Goal: Information Seeking & Learning: Learn about a topic

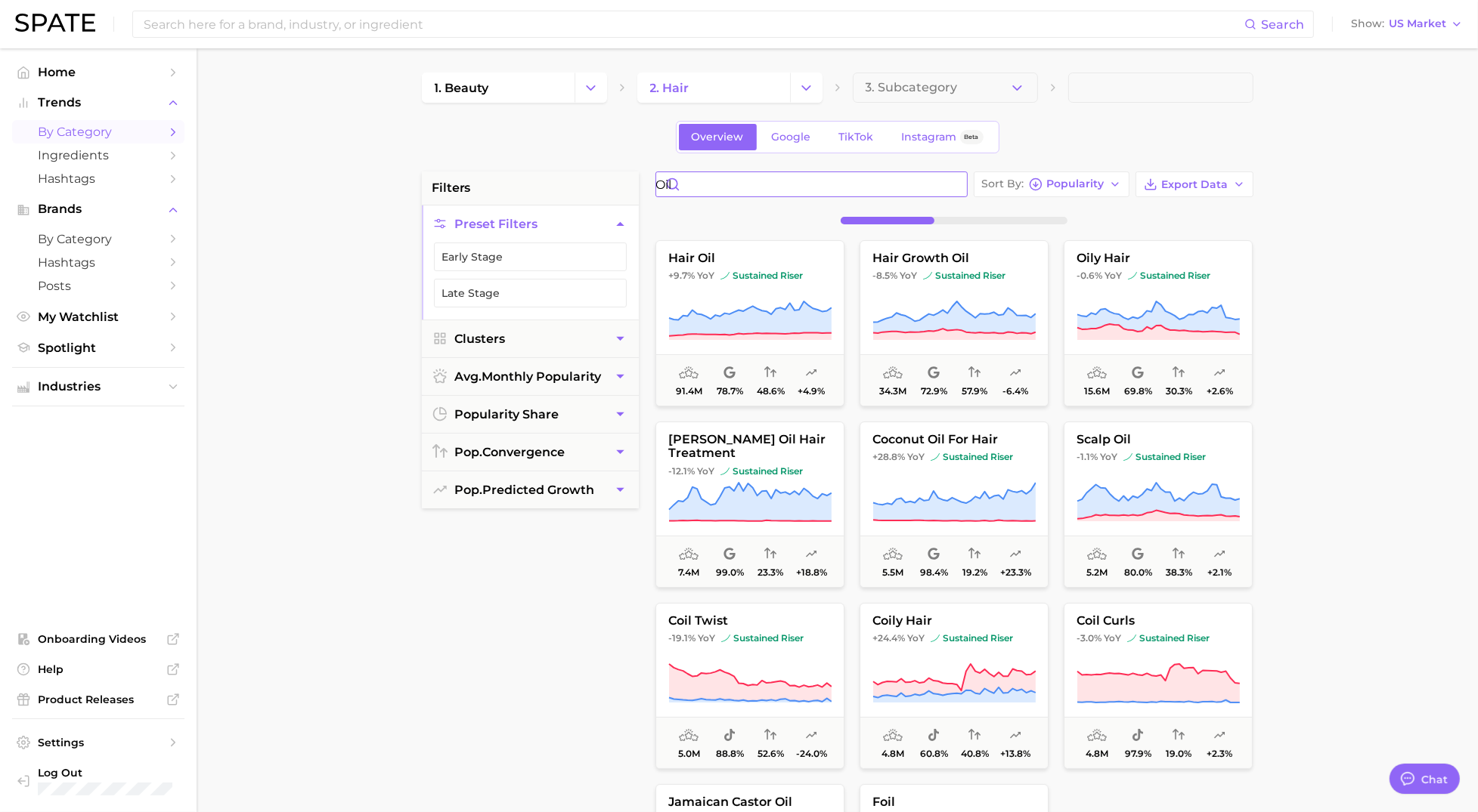
click at [749, 186] on input "oil" at bounding box center [812, 184] width 310 height 25
type input "o"
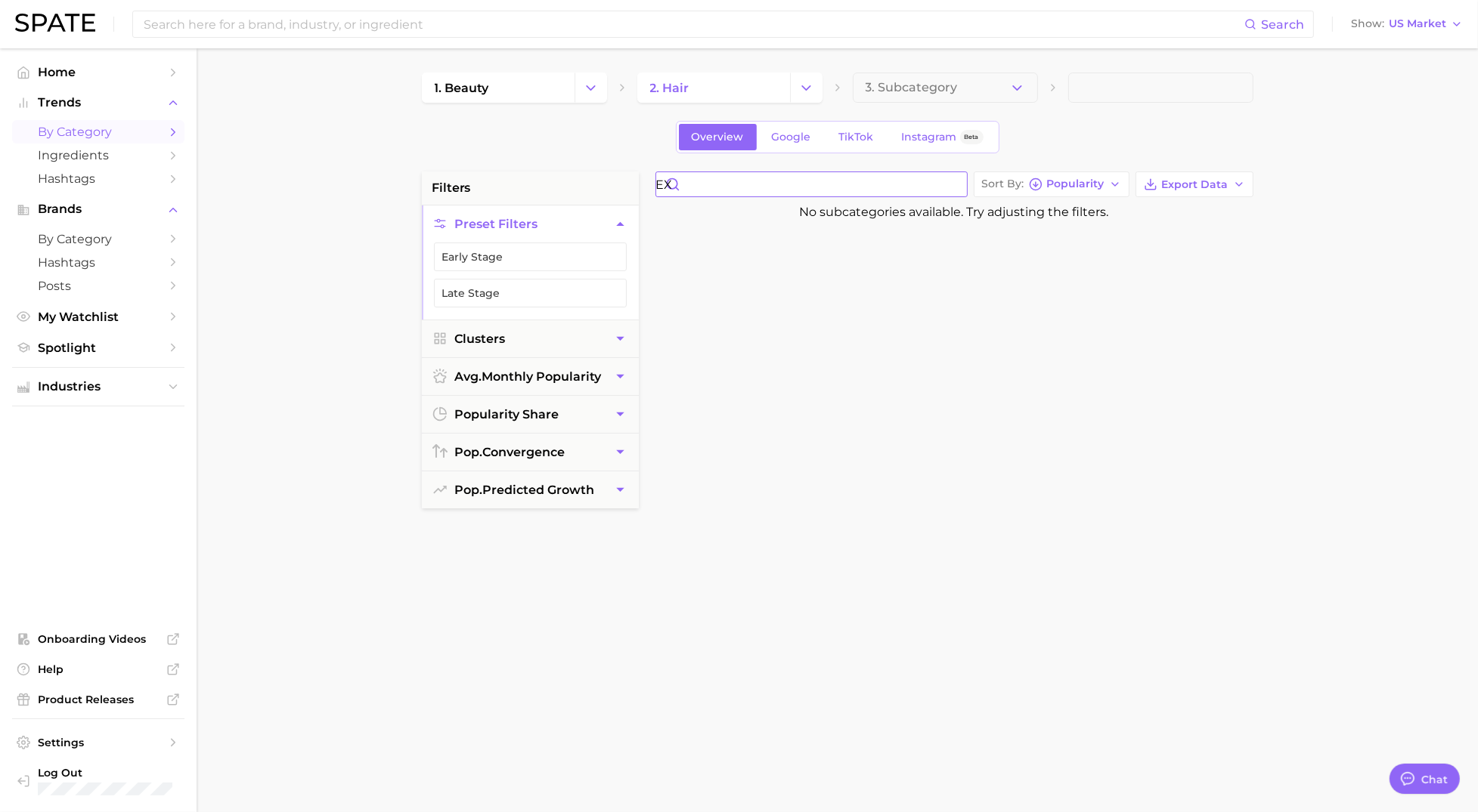
type input "E"
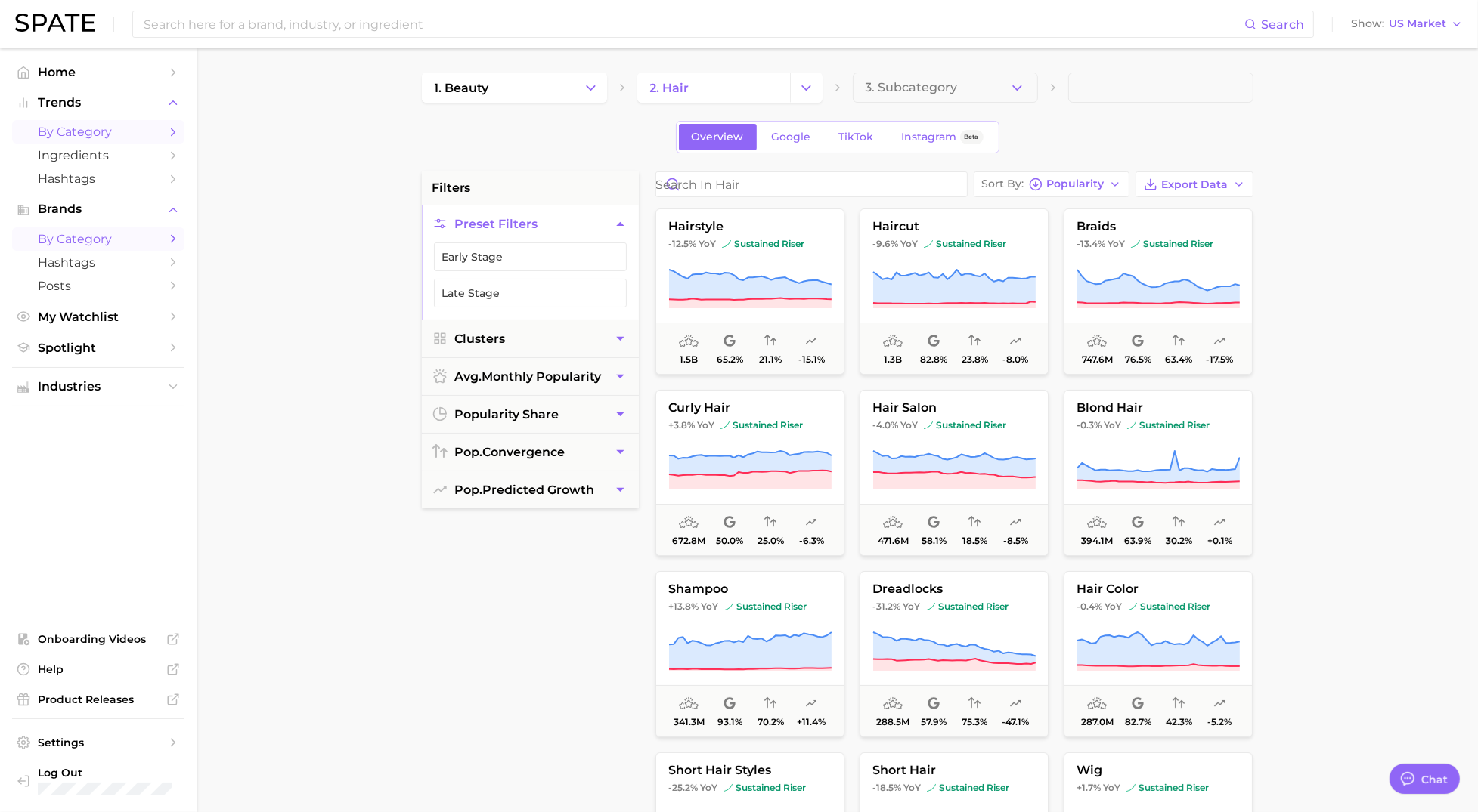
click at [101, 246] on span "by Category" at bounding box center [98, 239] width 121 height 15
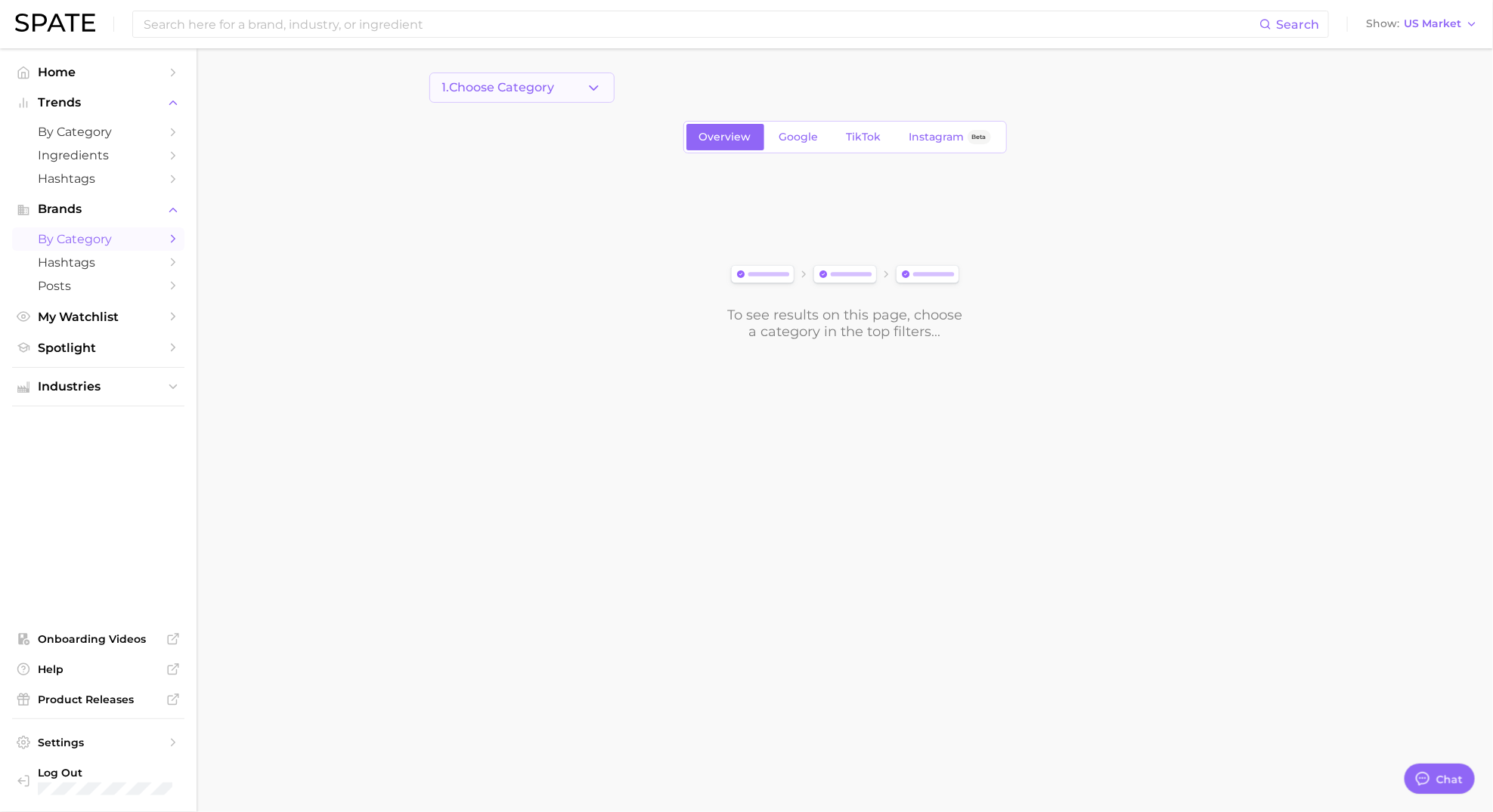
click at [594, 86] on icon "button" at bounding box center [593, 88] width 16 height 16
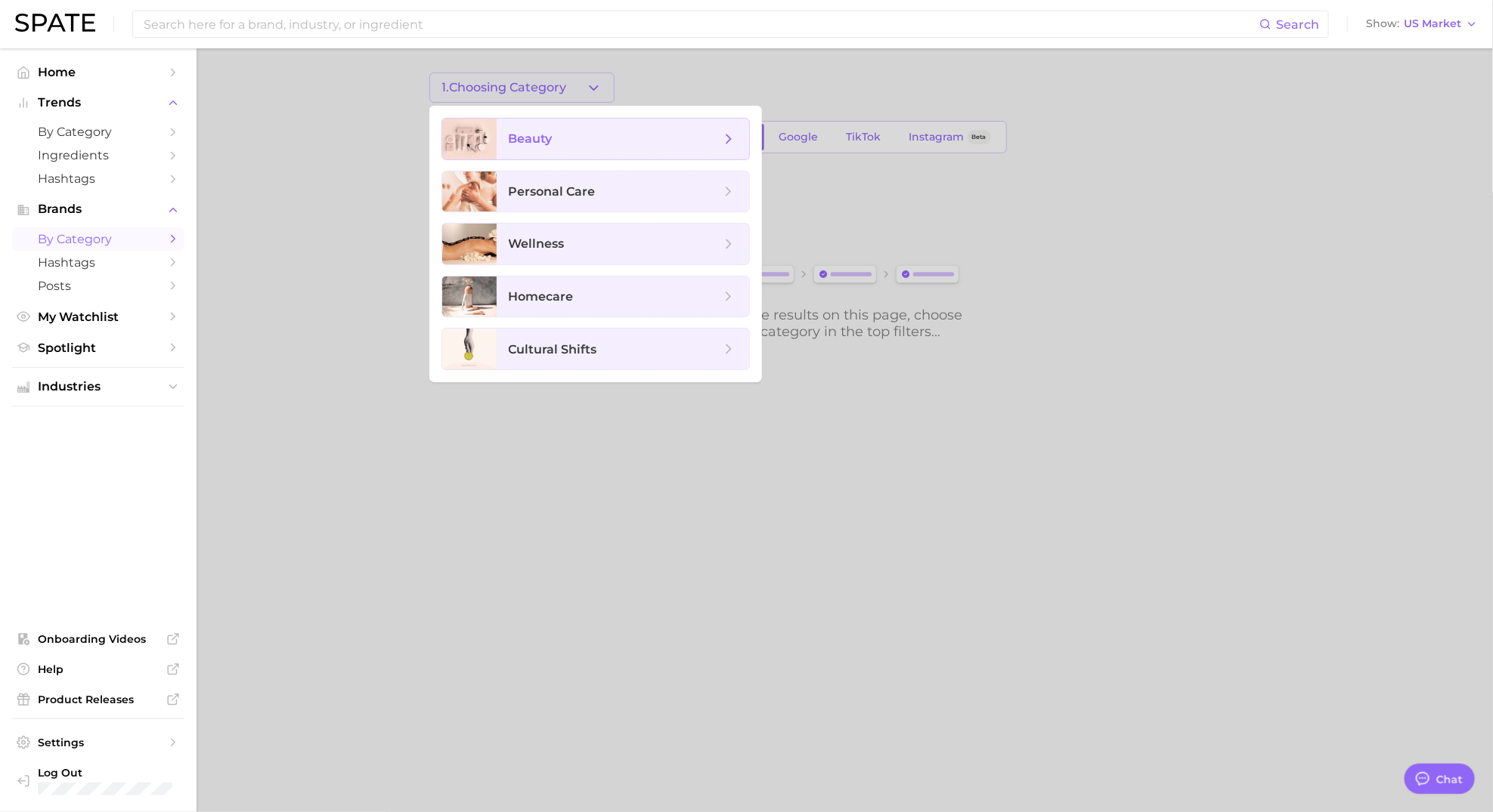
click at [538, 144] on span "beauty" at bounding box center [530, 139] width 44 height 15
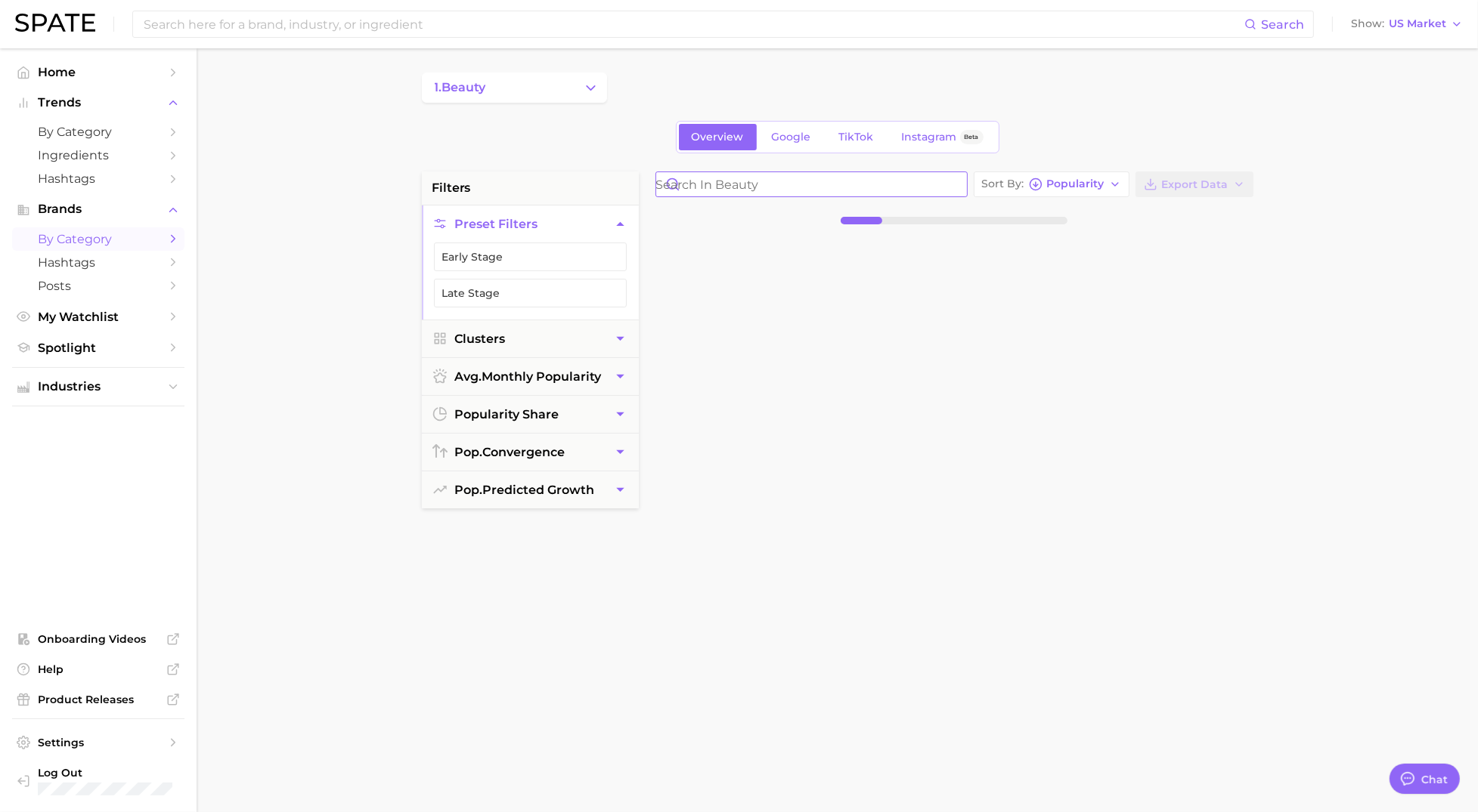
click at [735, 188] on input "Search in beauty" at bounding box center [812, 184] width 310 height 25
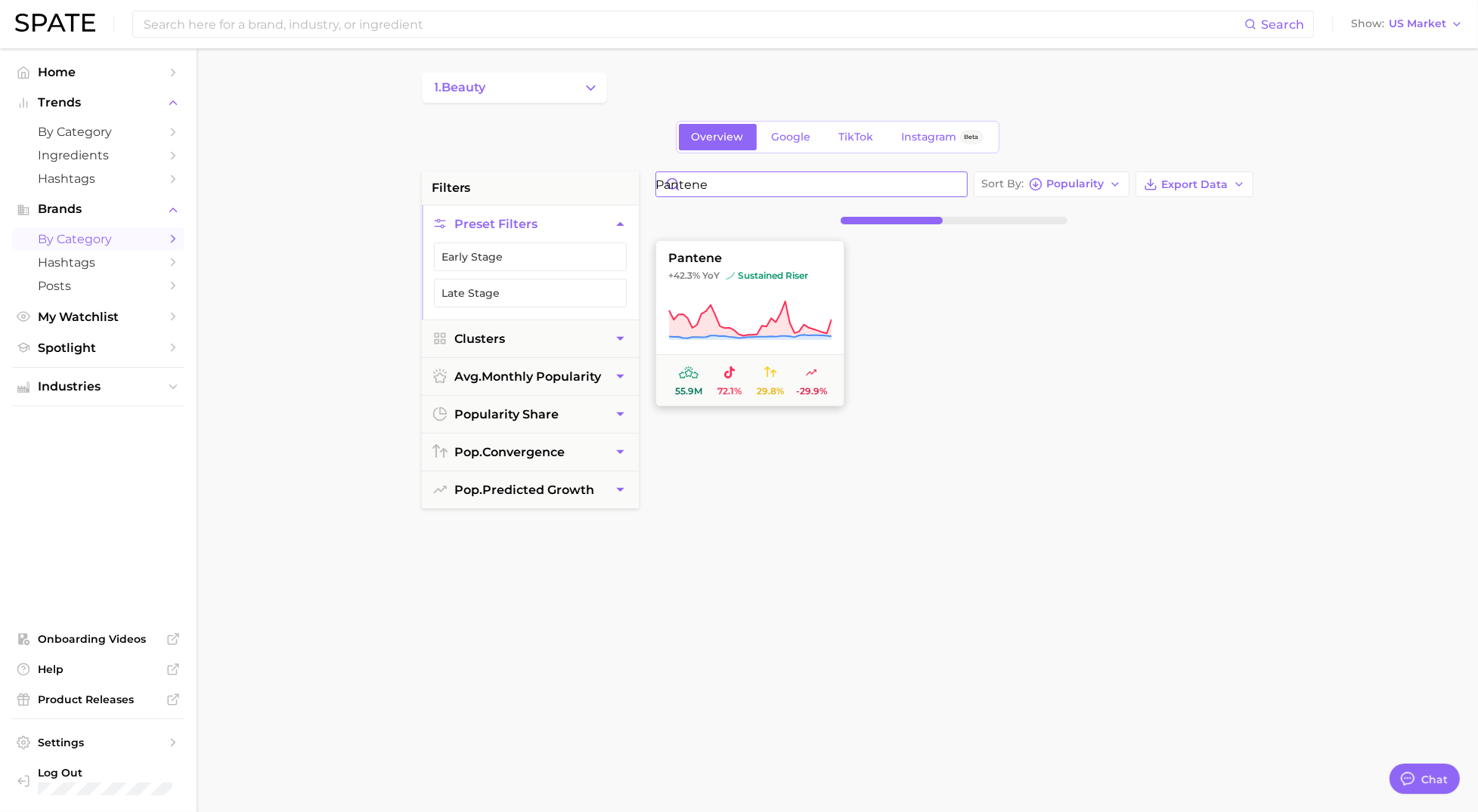
type input "pantene"
click at [756, 313] on icon at bounding box center [749, 321] width 163 height 42
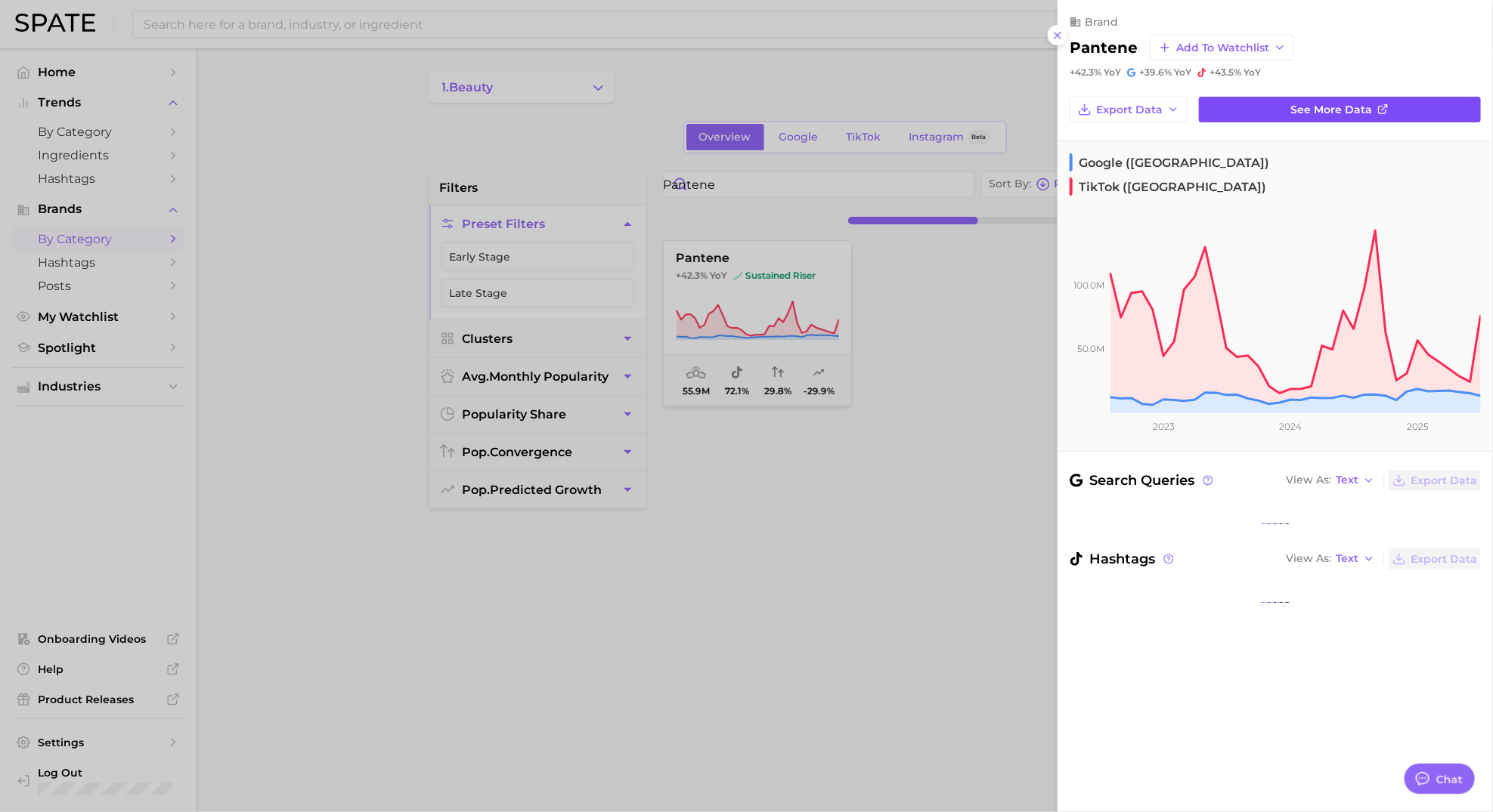
click at [1295, 111] on span "See more data" at bounding box center [1331, 109] width 81 height 13
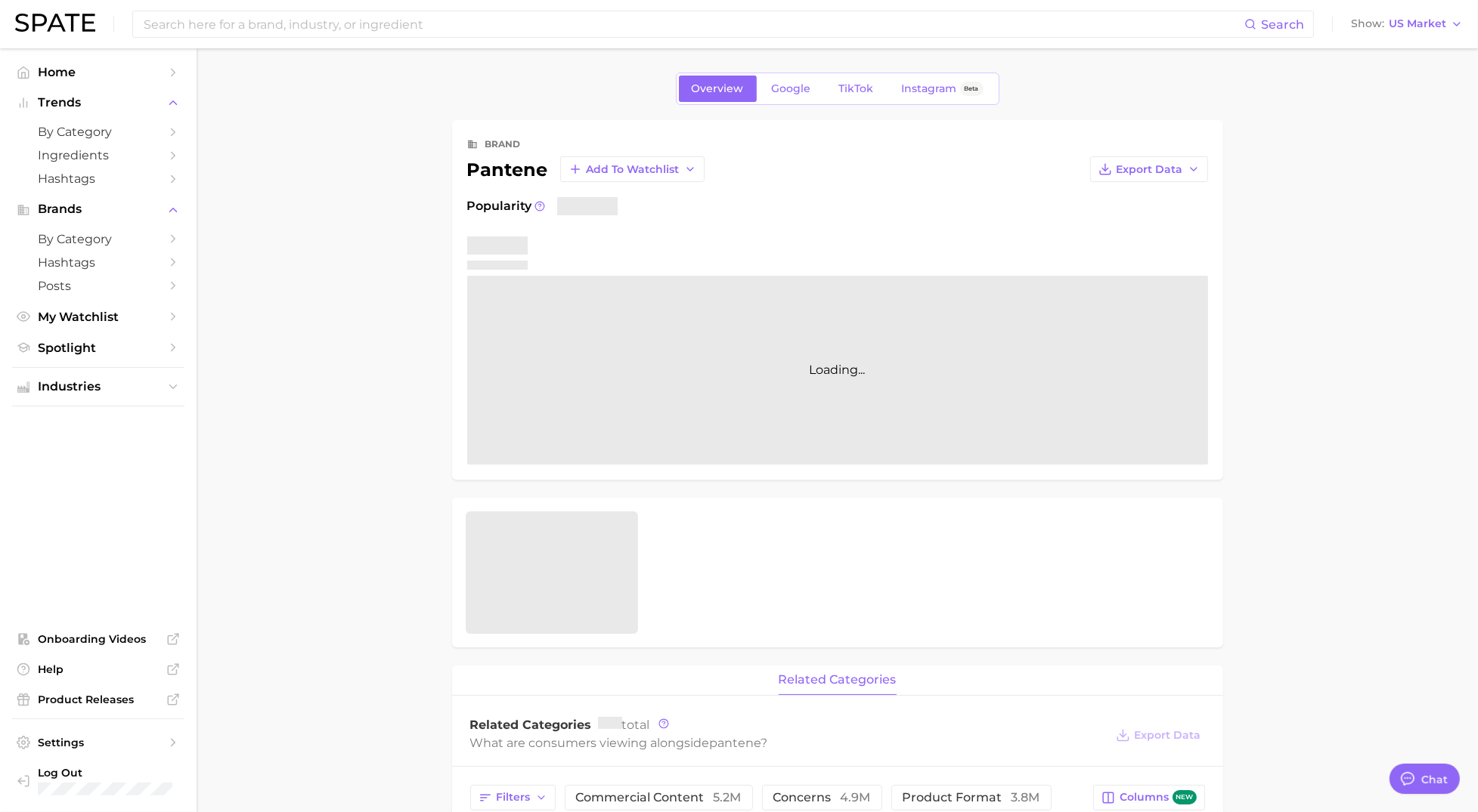
type textarea "x"
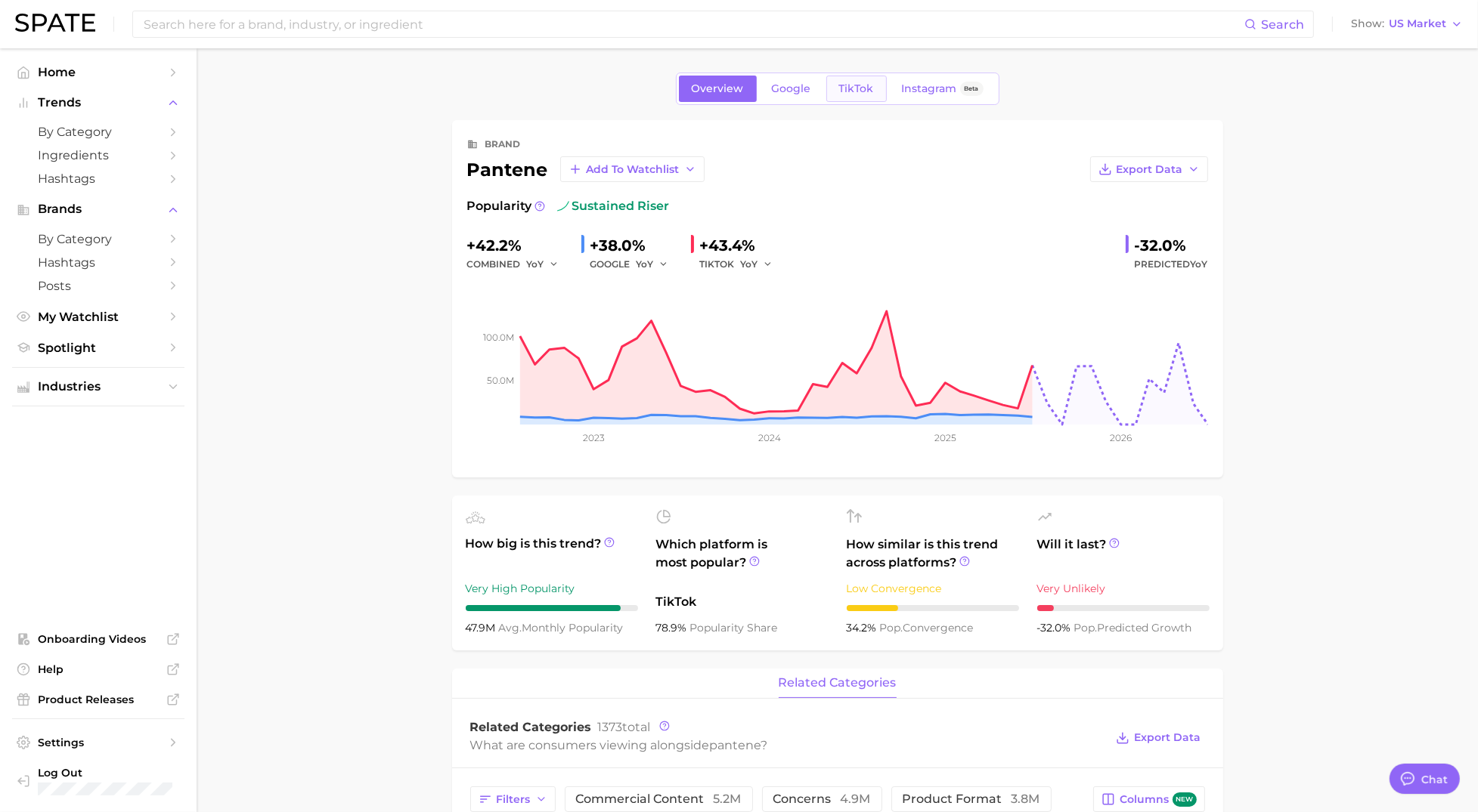
click at [856, 82] on span "TikTok" at bounding box center [856, 88] width 35 height 13
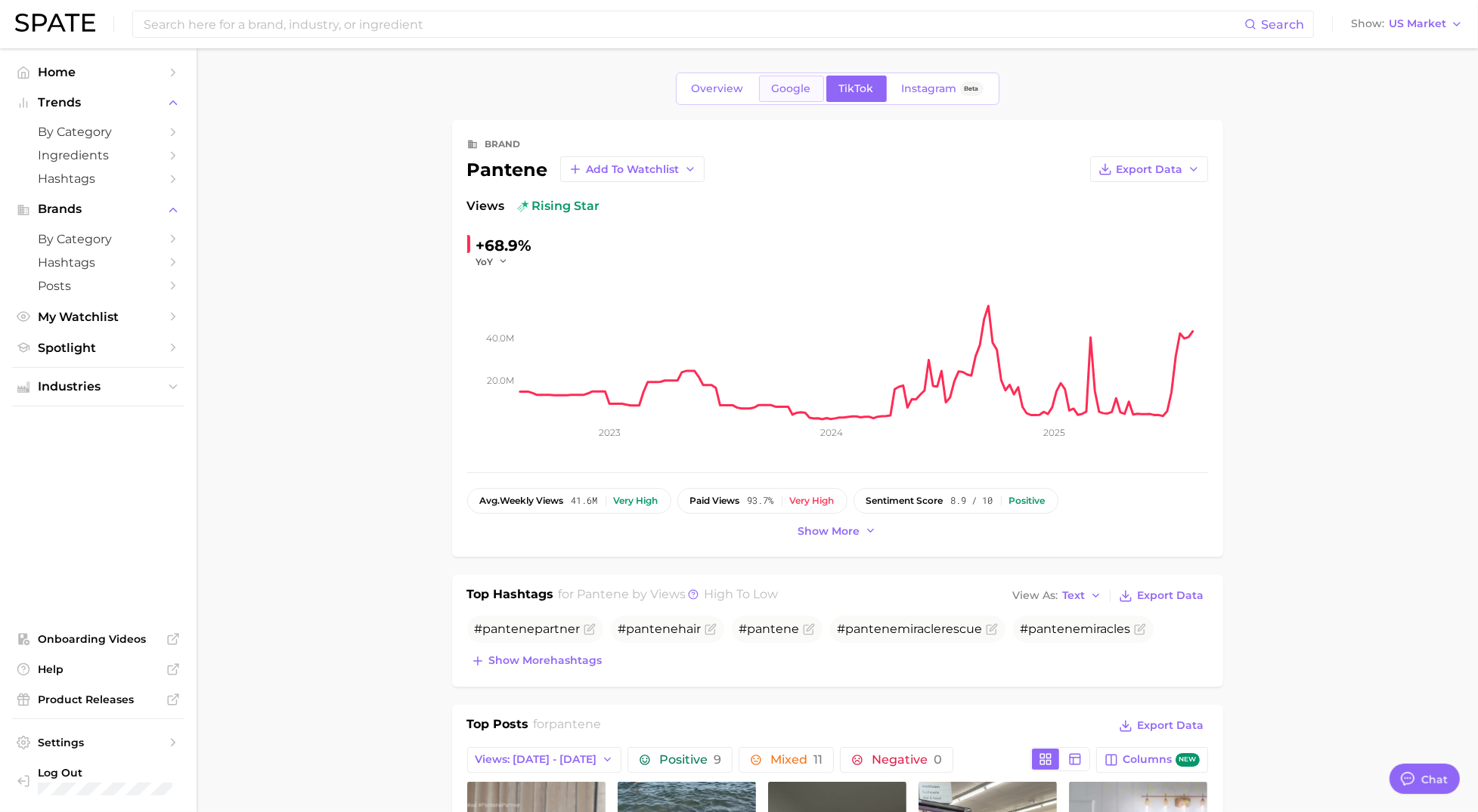
click at [785, 89] on span "Google" at bounding box center [791, 88] width 39 height 13
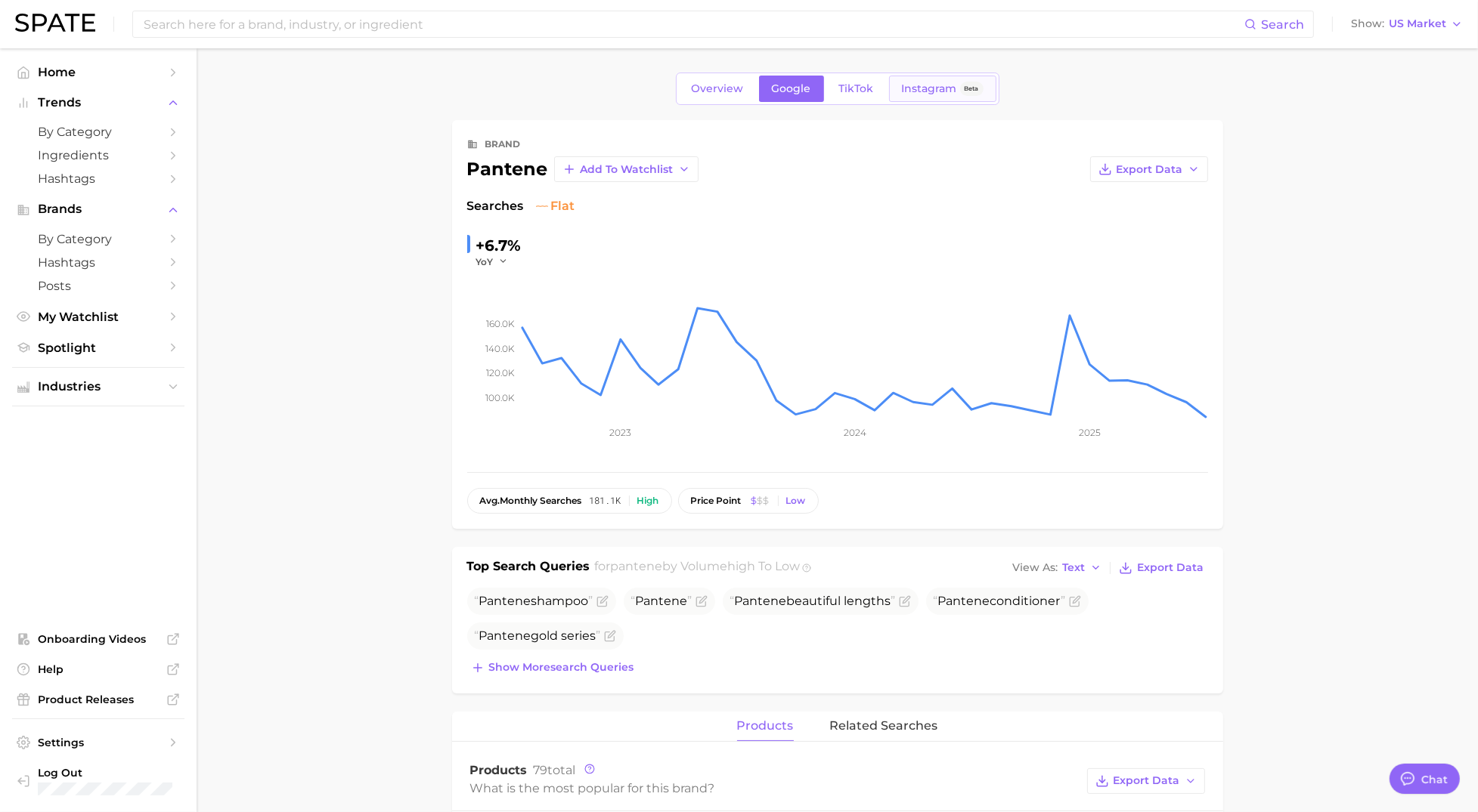
click at [921, 89] on span "Instagram" at bounding box center [929, 88] width 55 height 13
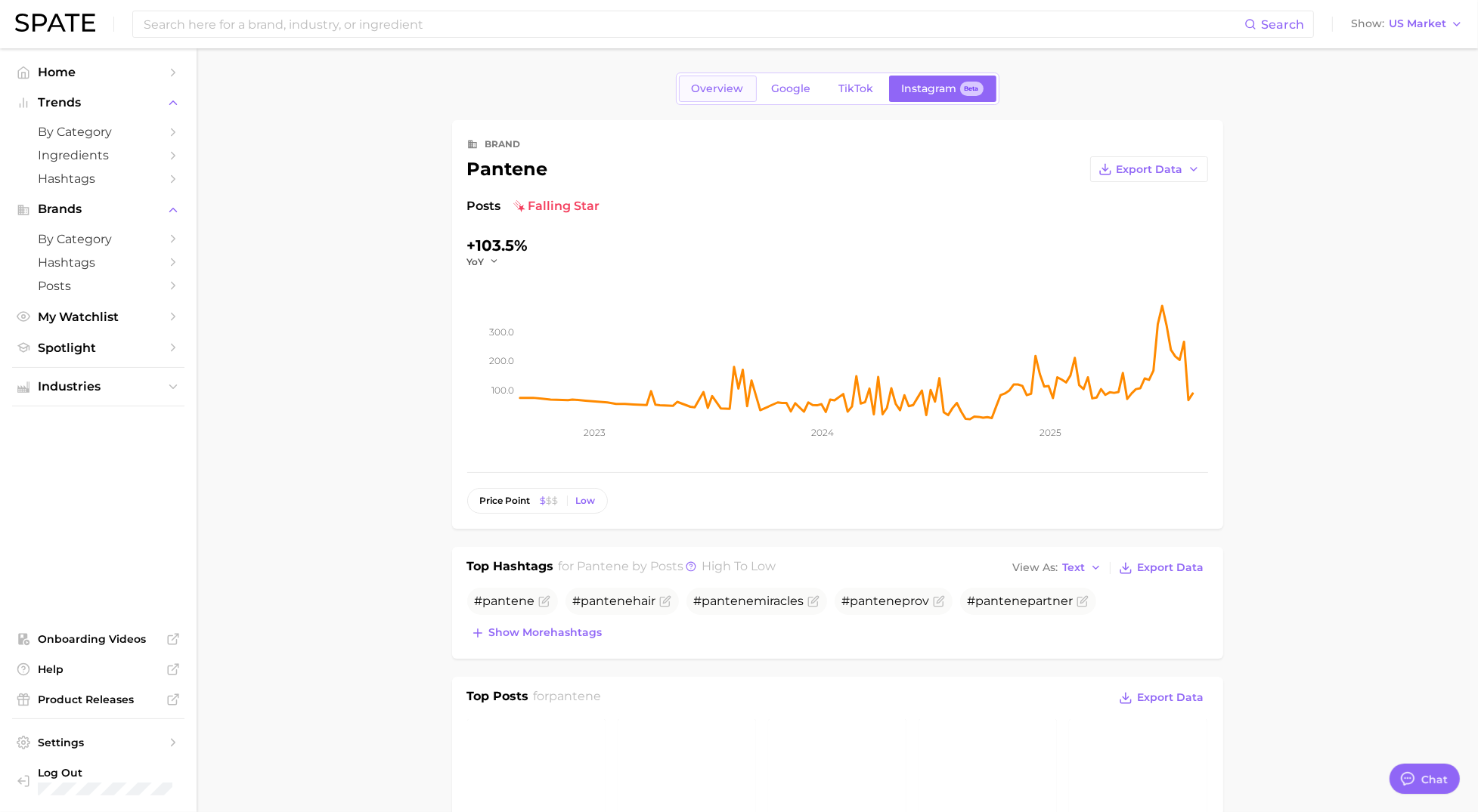
click at [715, 79] on link "Overview" at bounding box center [718, 88] width 78 height 26
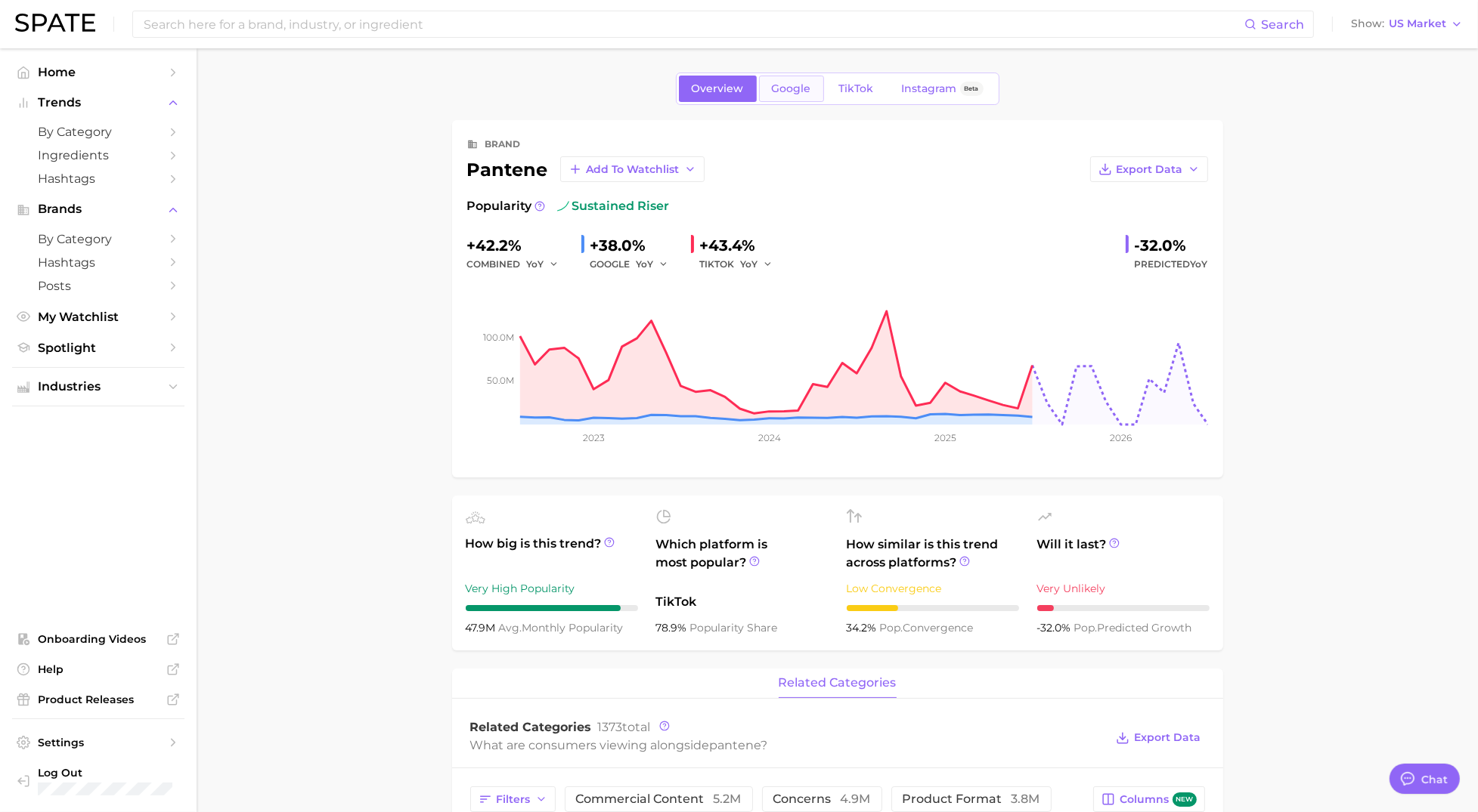
click at [781, 84] on span "Google" at bounding box center [791, 88] width 39 height 13
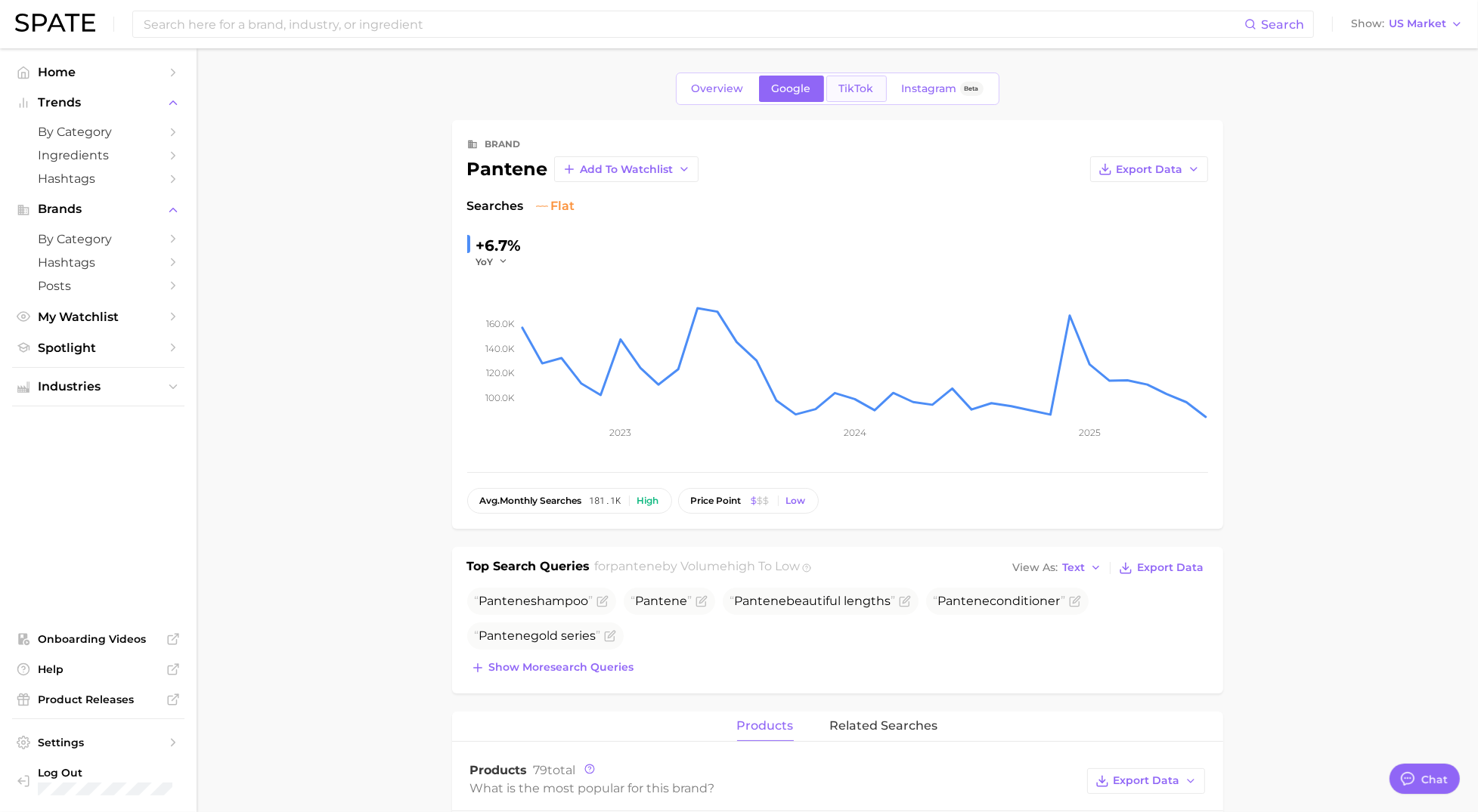
click at [874, 88] on link "TikTok" at bounding box center [856, 88] width 60 height 26
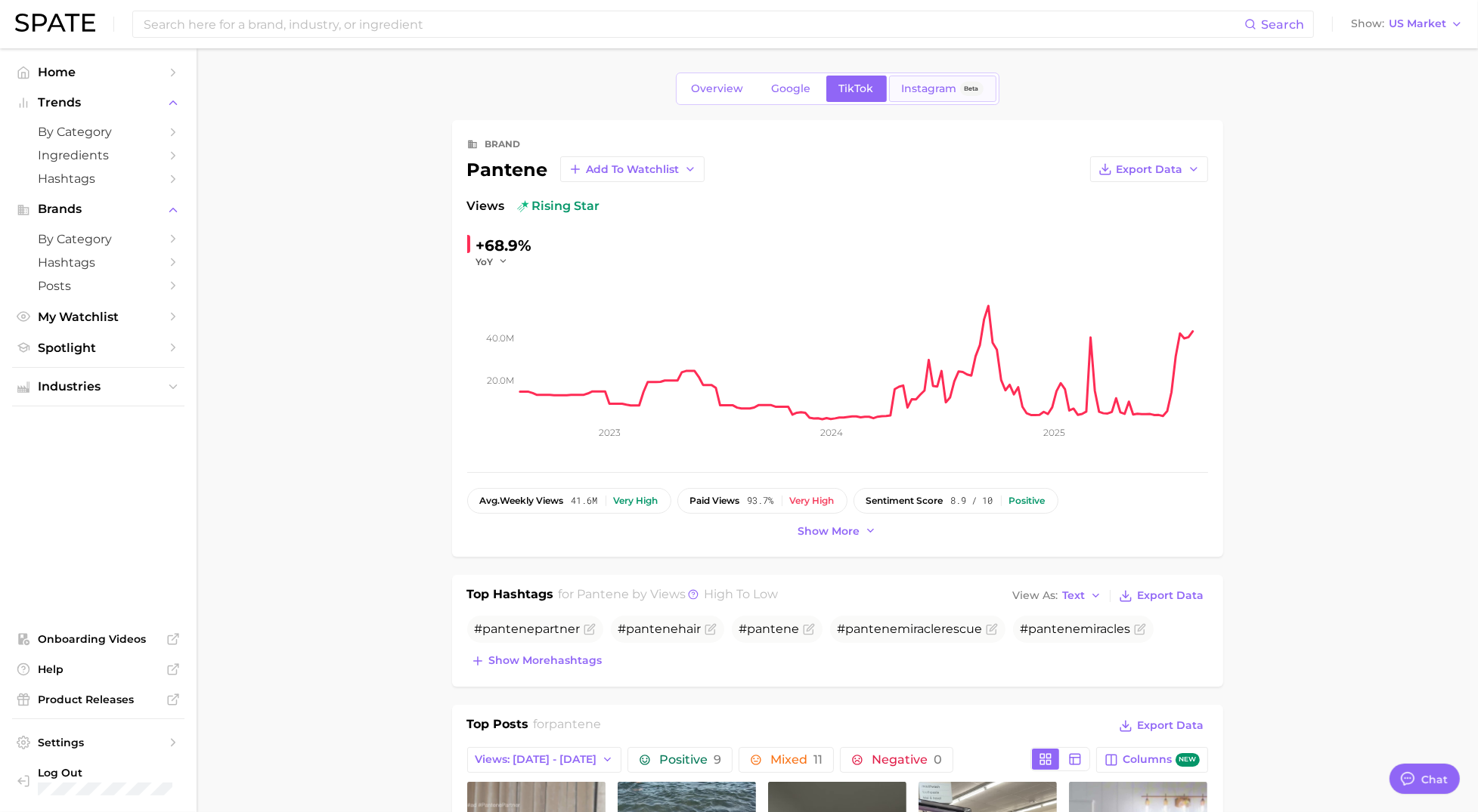
click at [934, 89] on span "Instagram" at bounding box center [929, 88] width 55 height 13
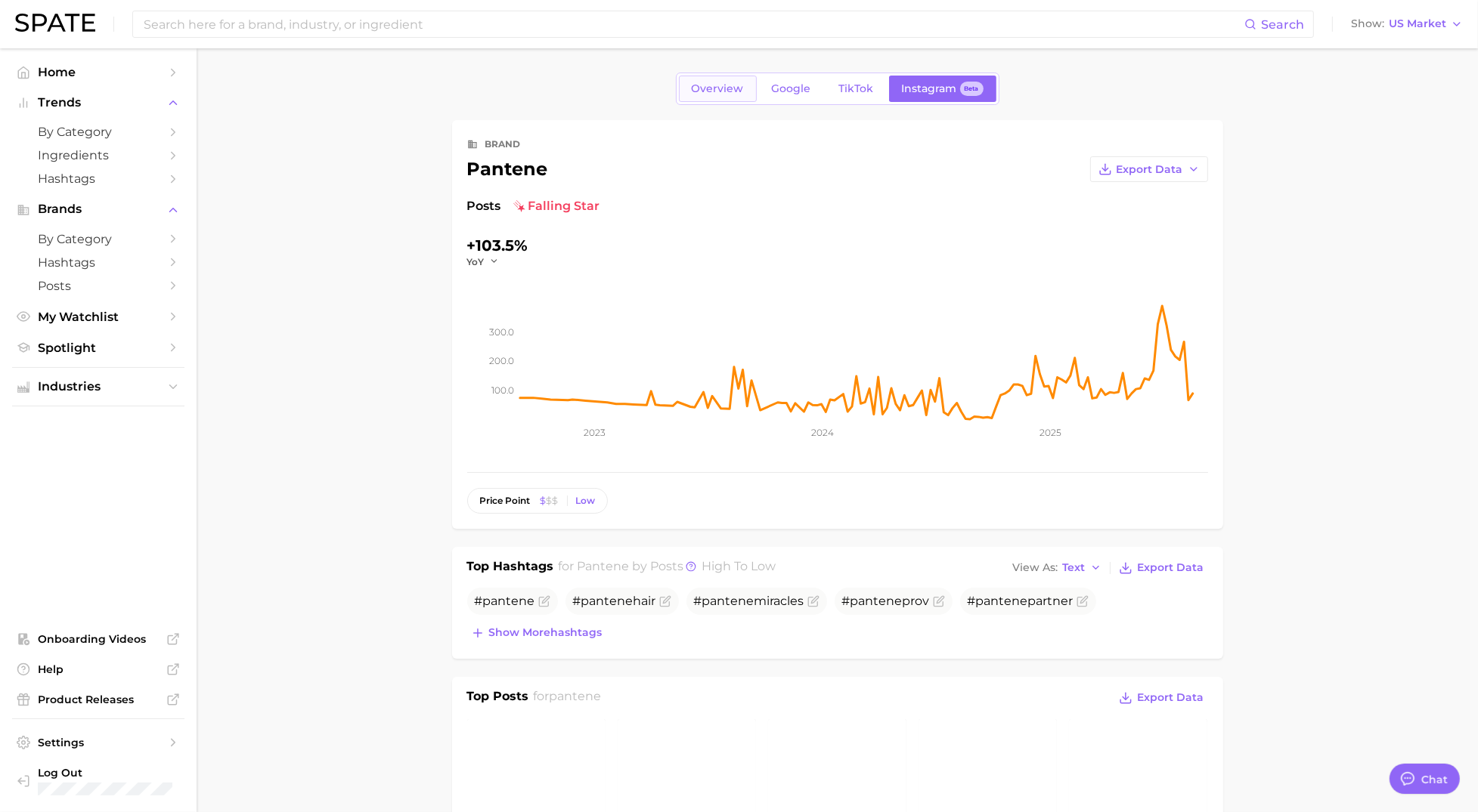
click at [720, 100] on link "Overview" at bounding box center [718, 88] width 78 height 26
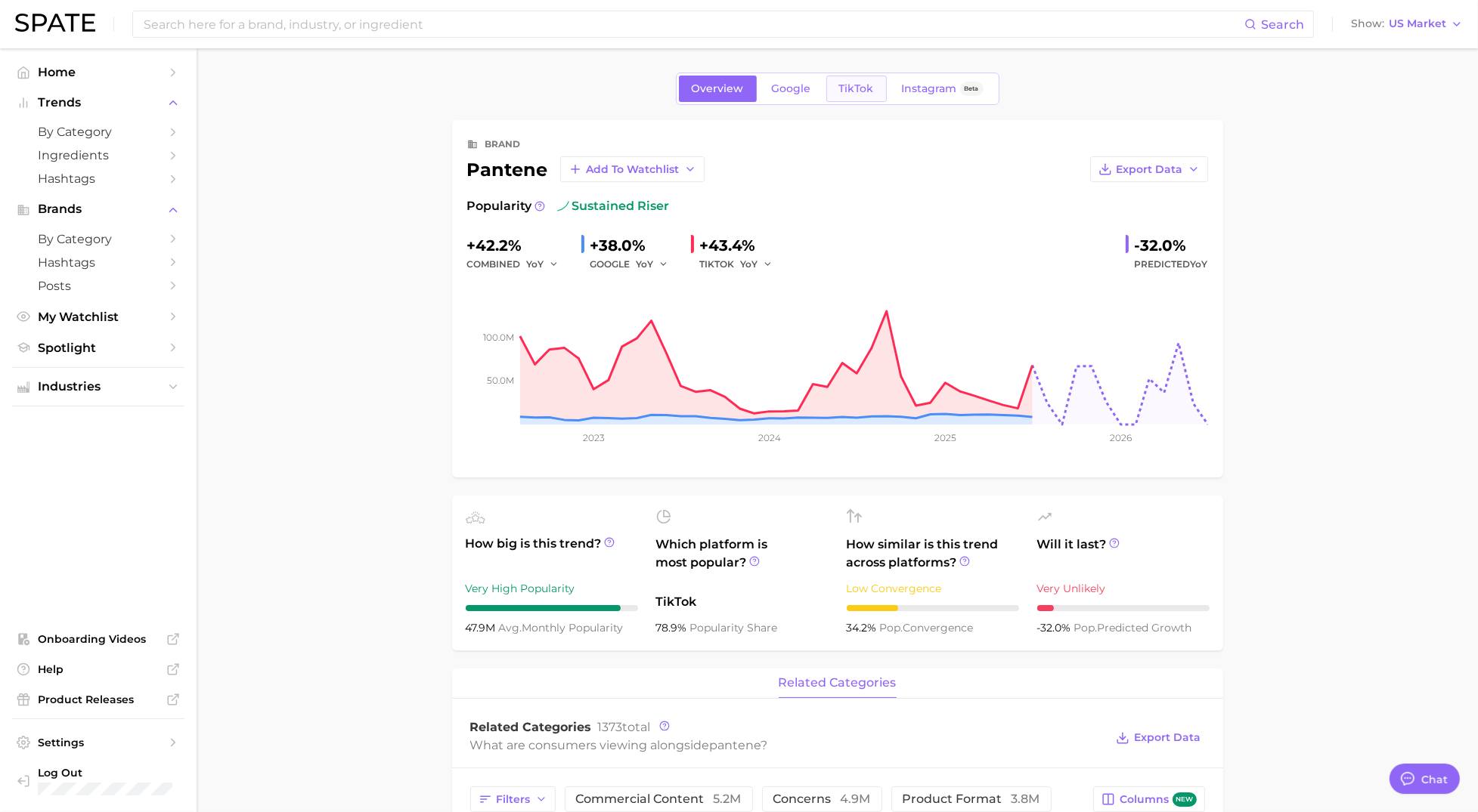
click at [860, 94] on span "TikTok" at bounding box center [856, 88] width 35 height 13
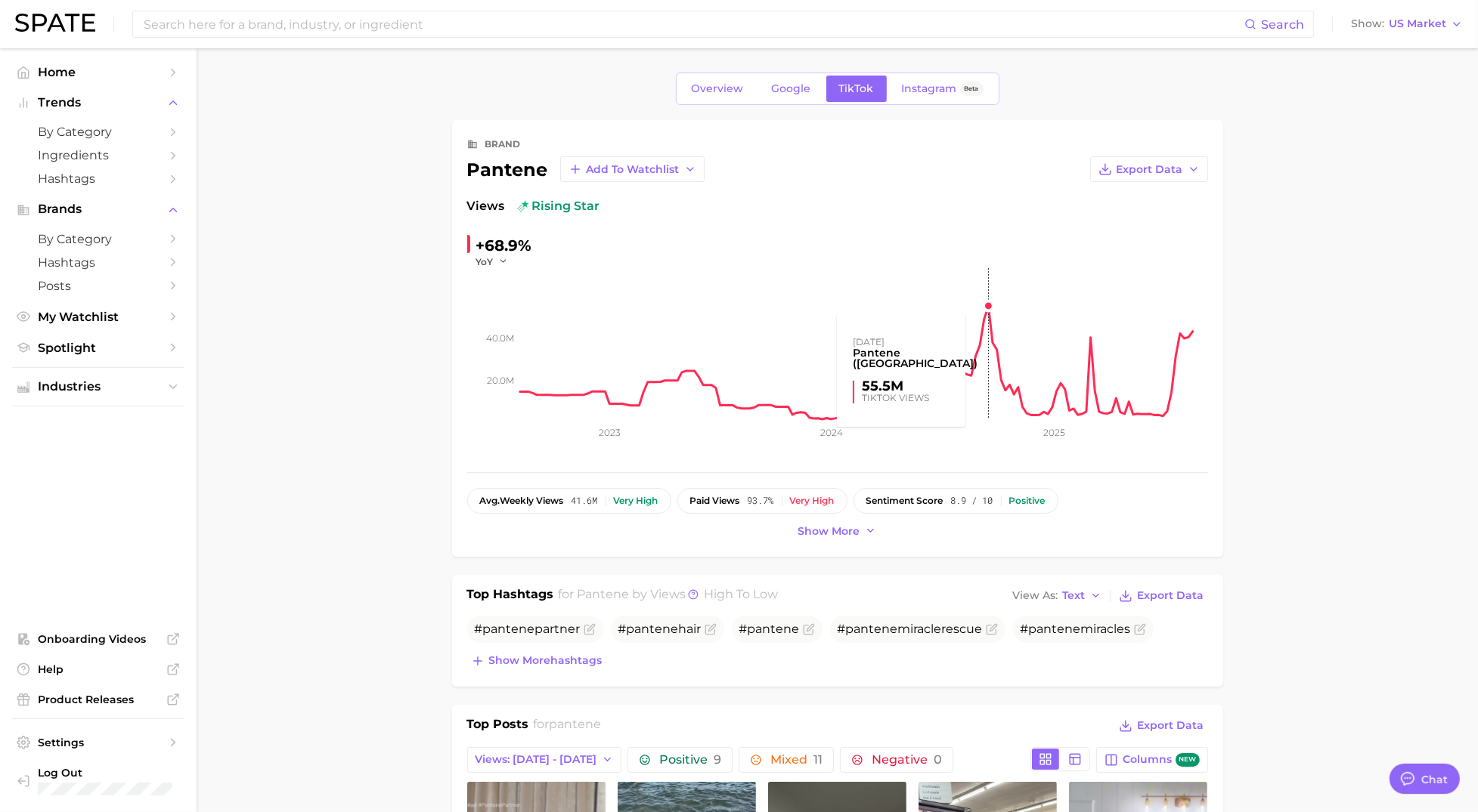
click at [987, 312] on rect at bounding box center [865, 344] width 688 height 151
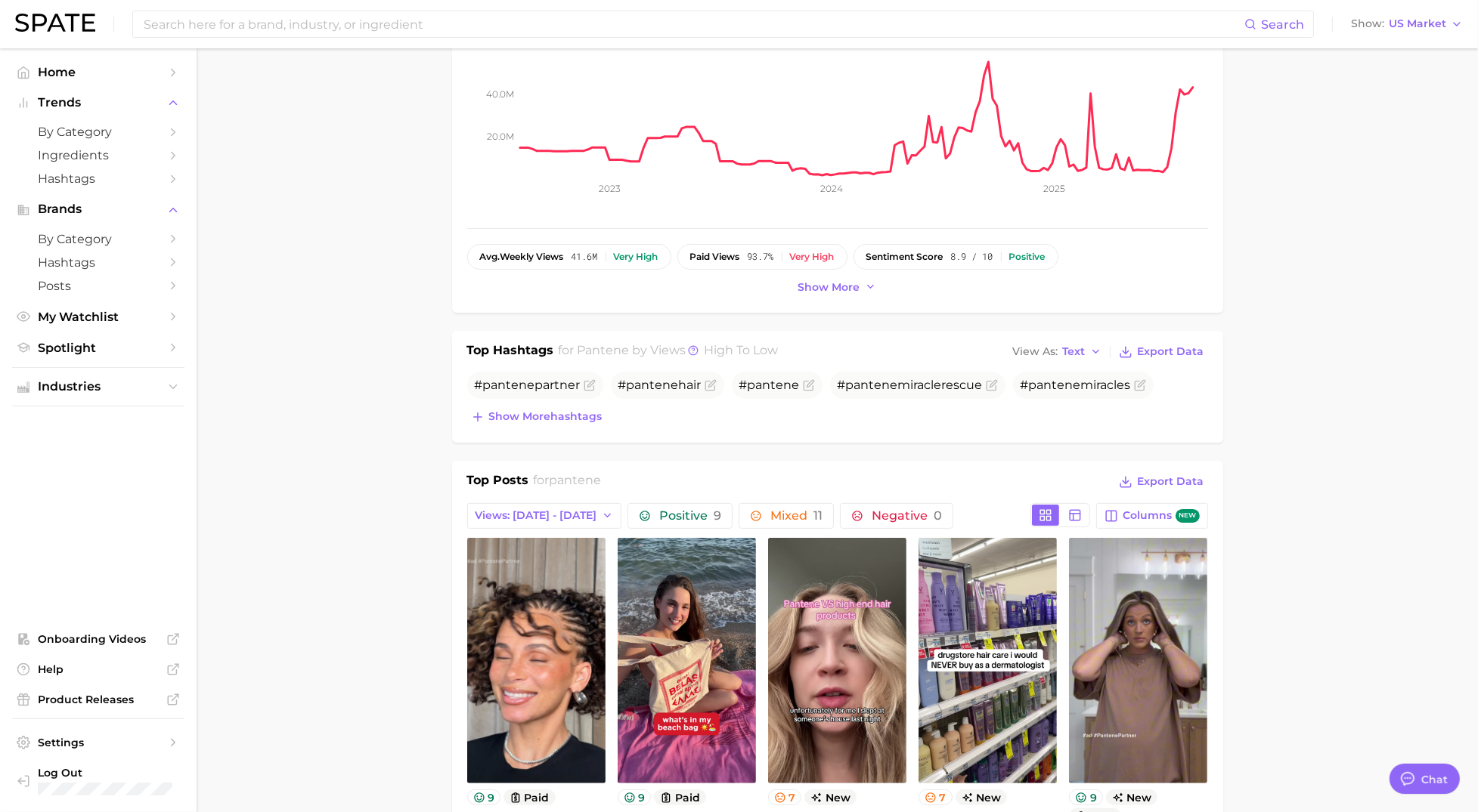
scroll to position [344, 0]
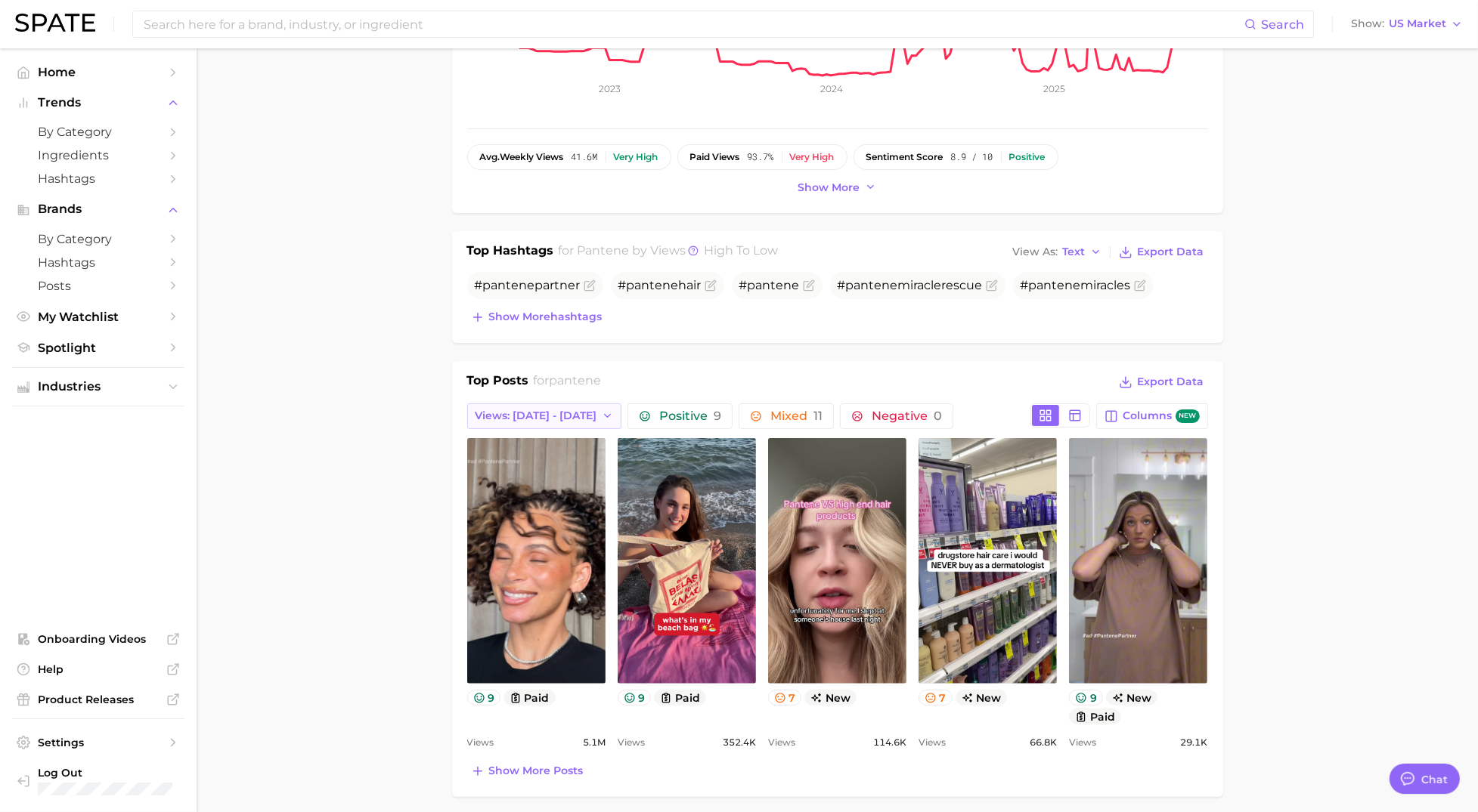
click at [602, 412] on icon "button" at bounding box center [607, 416] width 12 height 12
click at [481, 496] on span "Total Views" at bounding box center [494, 498] width 62 height 13
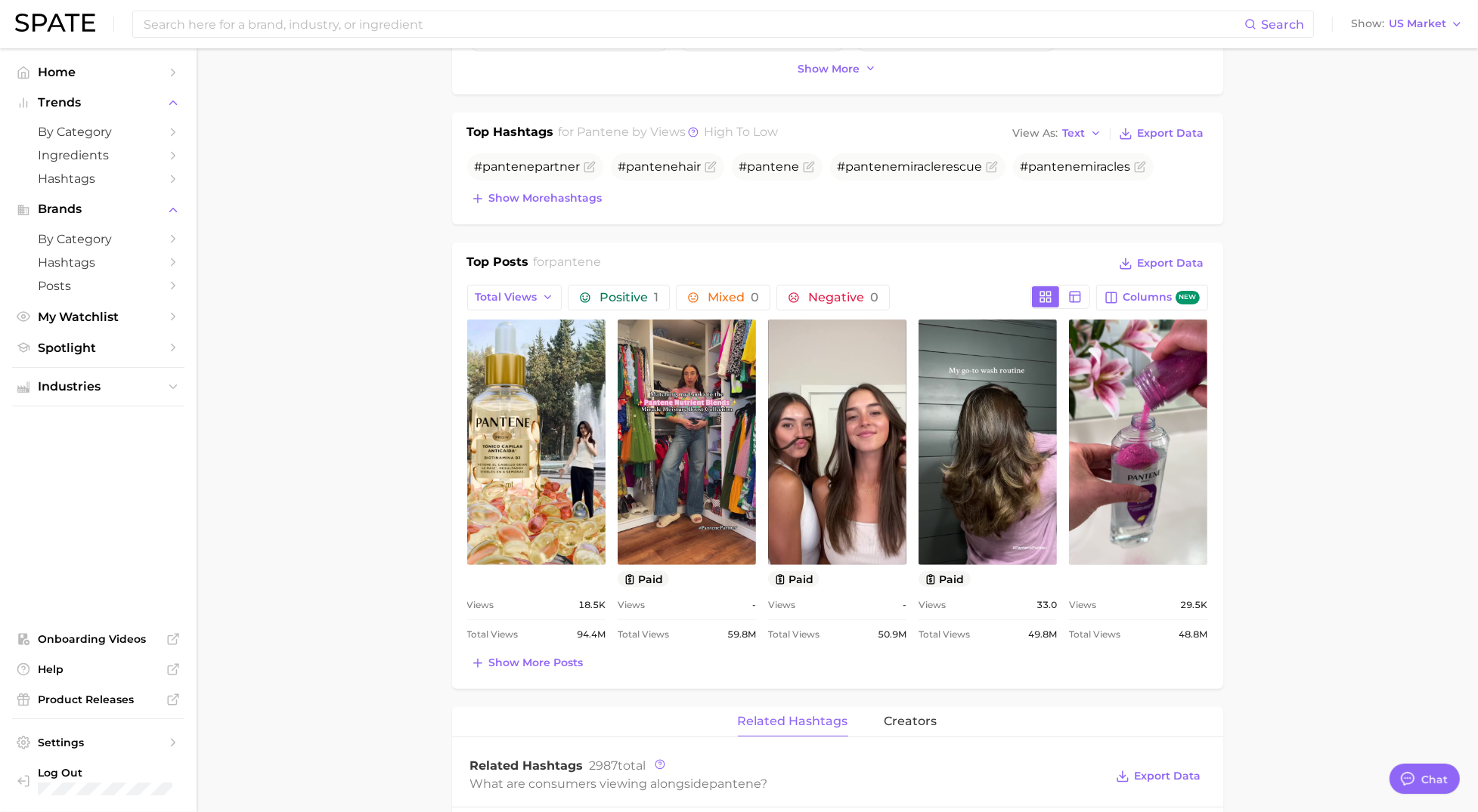
scroll to position [455, 0]
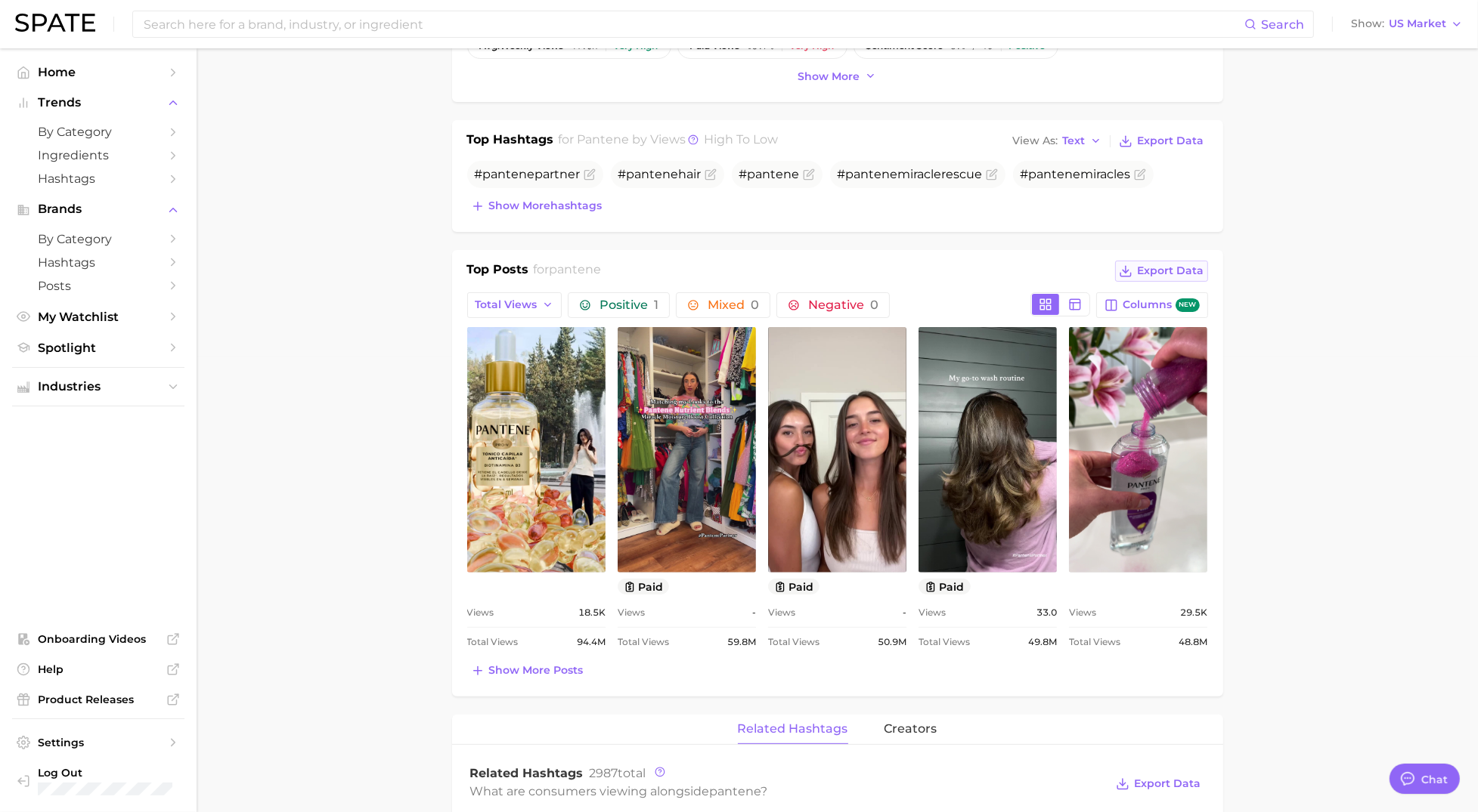
click at [1170, 276] on span "Export Data" at bounding box center [1171, 271] width 67 height 13
click at [513, 672] on span "Show more posts" at bounding box center [537, 671] width 95 height 13
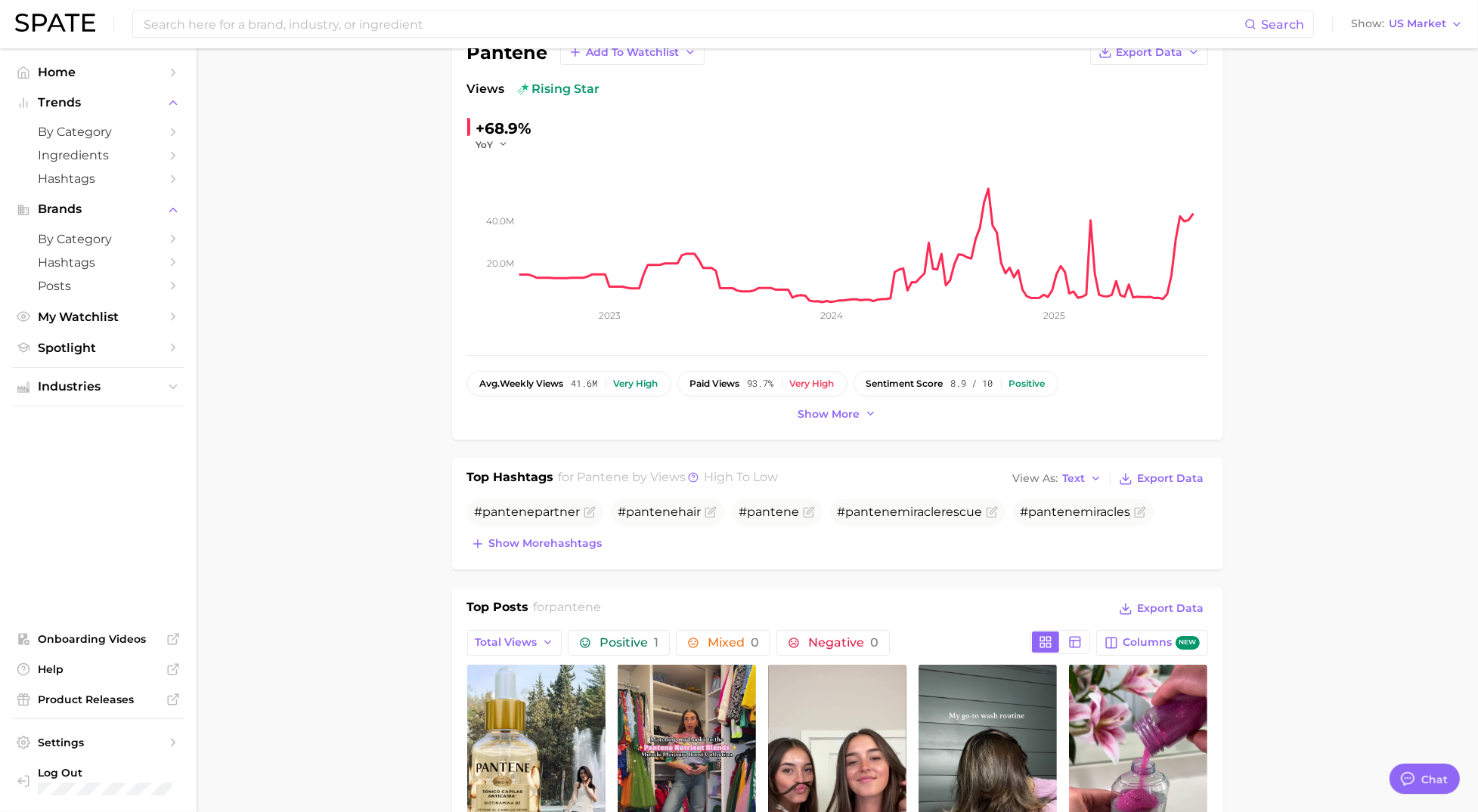
scroll to position [16, 0]
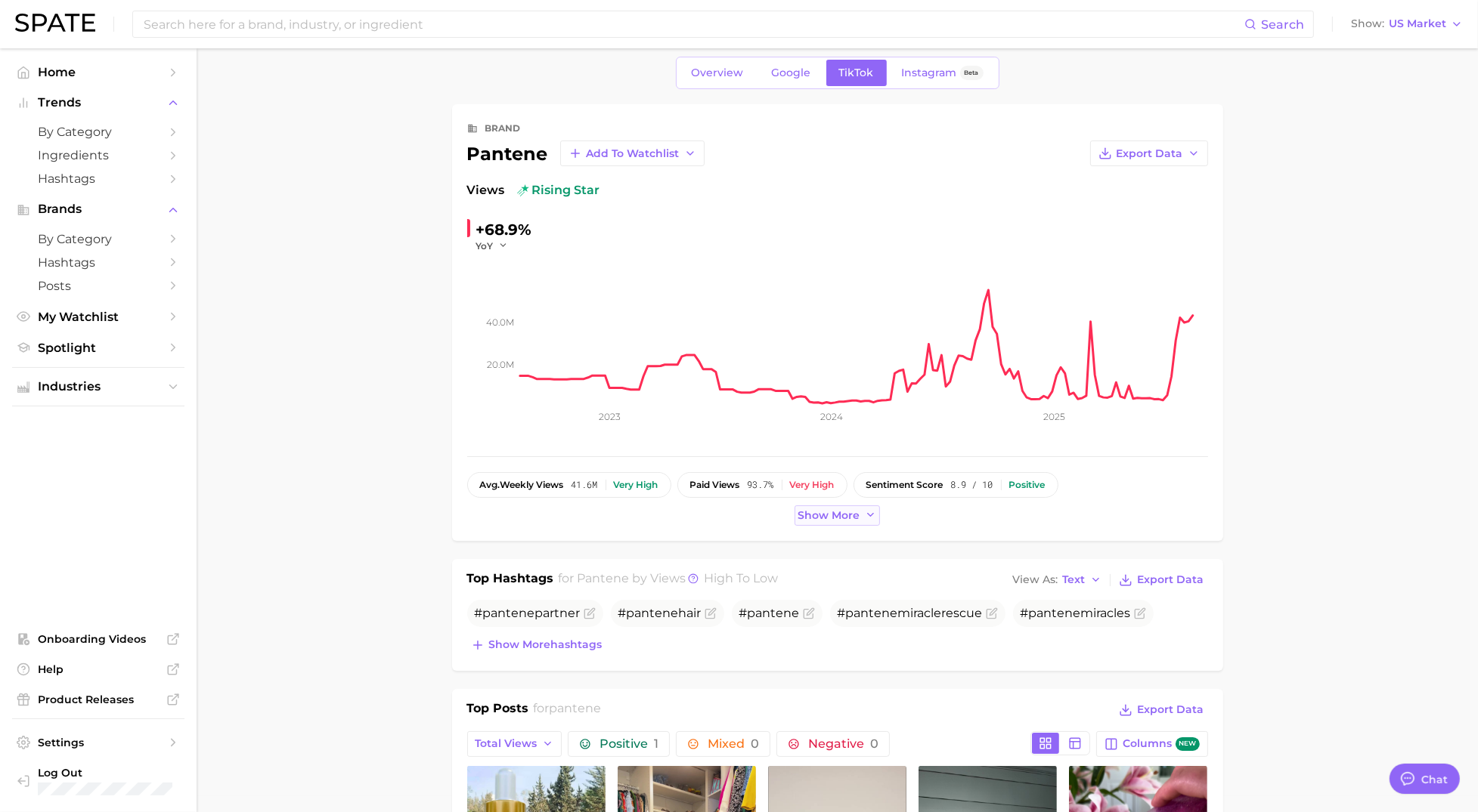
click at [836, 514] on span "Show more" at bounding box center [830, 515] width 62 height 13
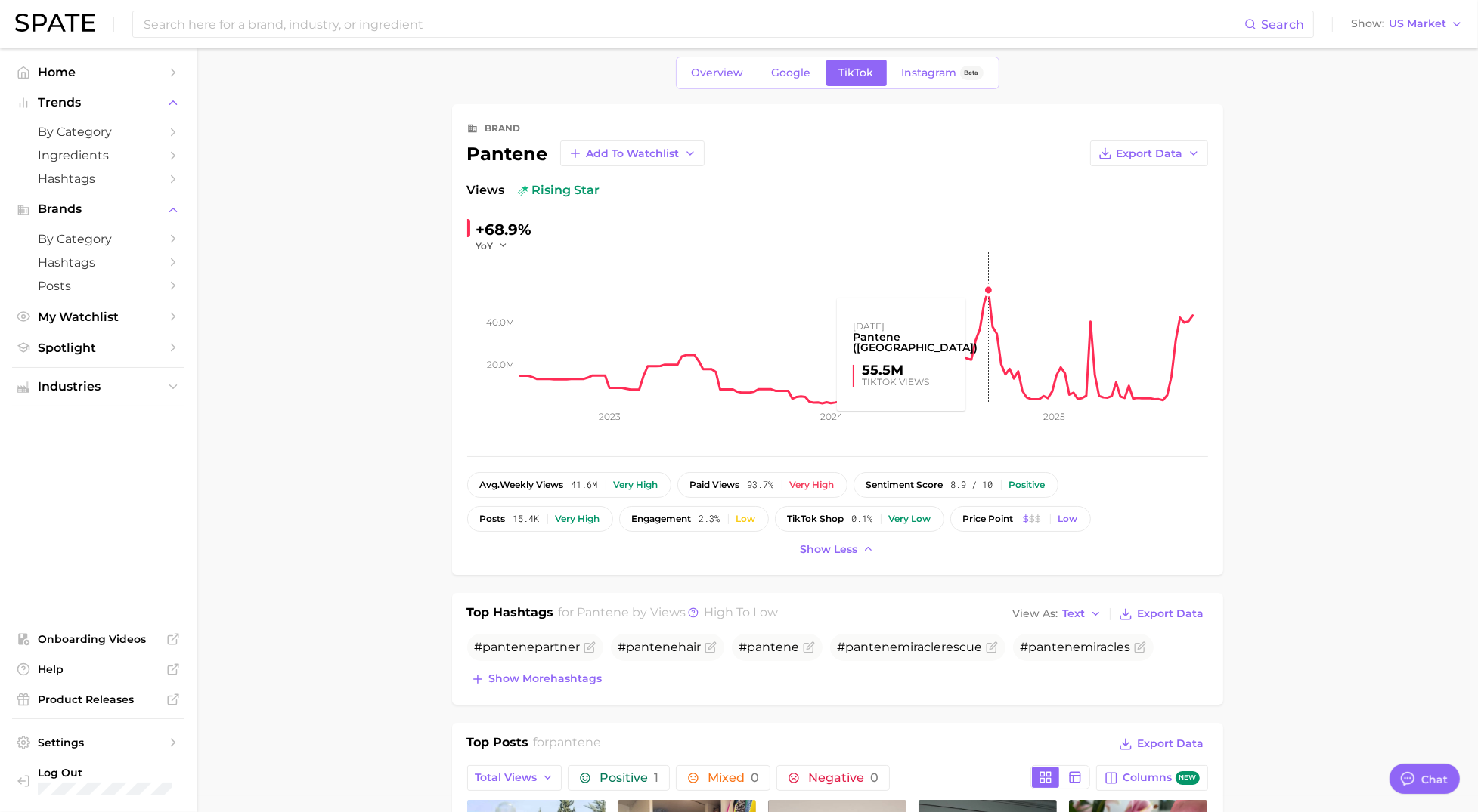
click at [986, 290] on rect at bounding box center [865, 328] width 688 height 151
click at [624, 158] on span "Add to Watchlist" at bounding box center [634, 154] width 93 height 13
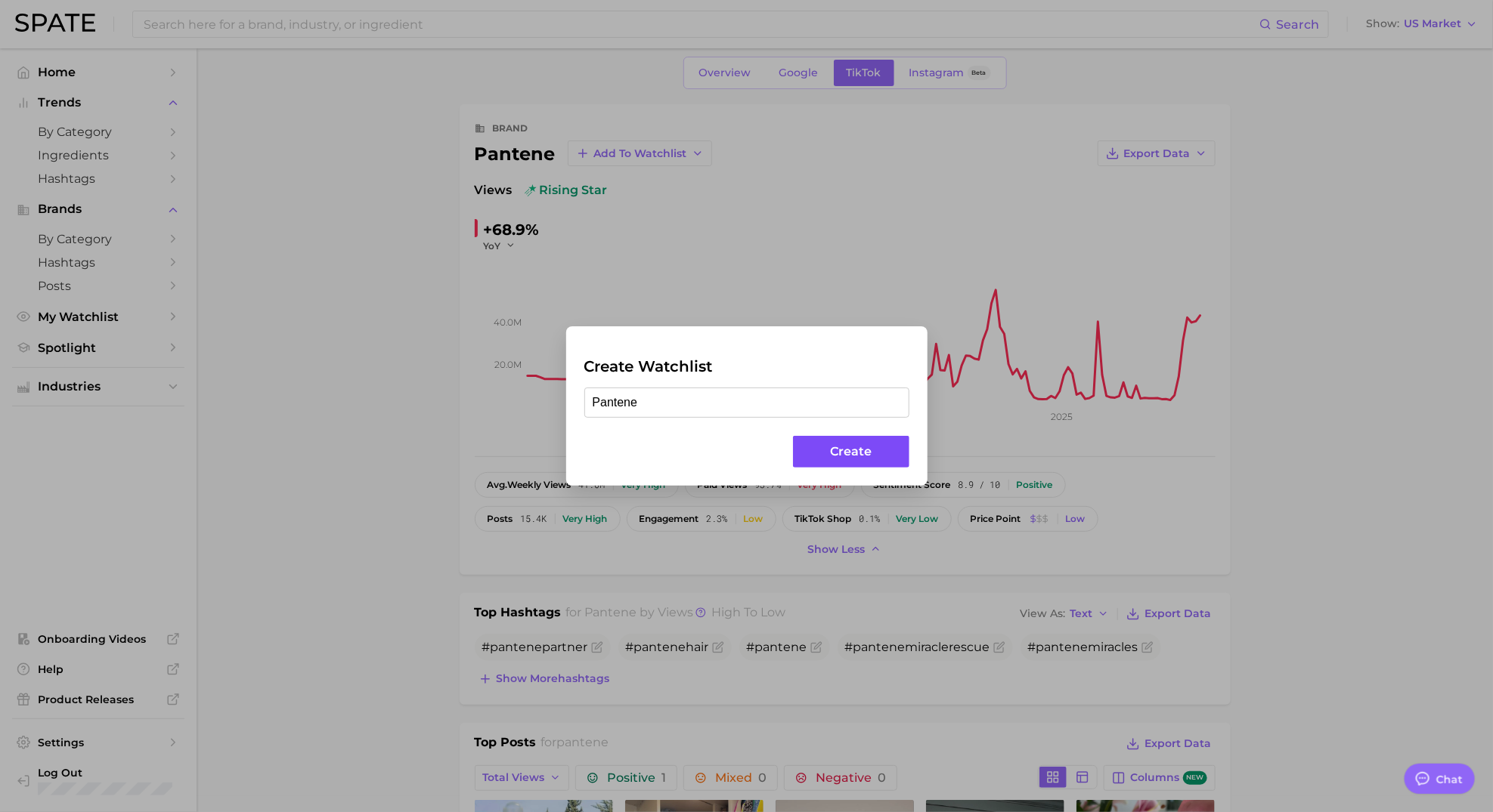
type input "Pantene"
click at [866, 453] on button "Create" at bounding box center [851, 453] width 116 height 33
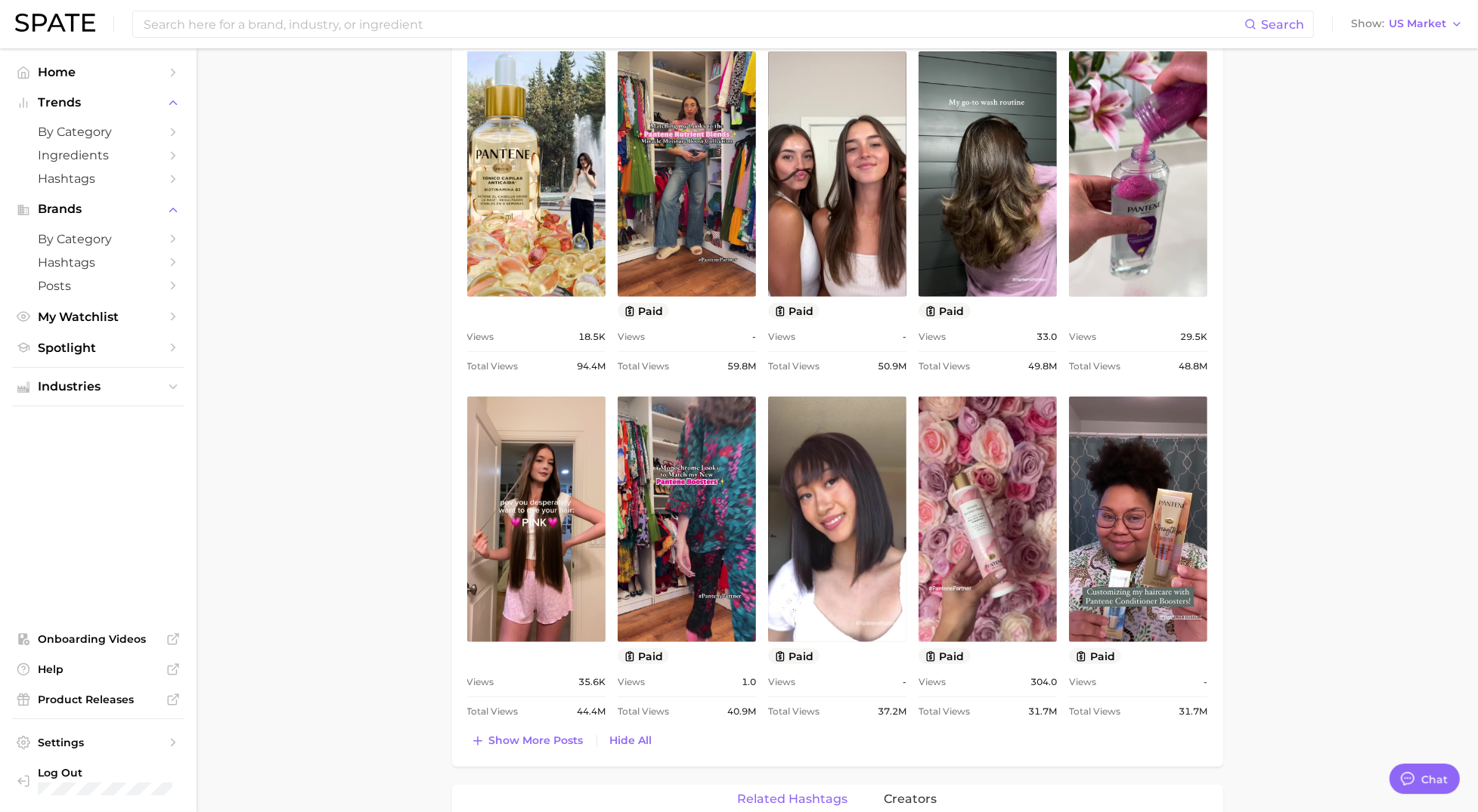
scroll to position [781, 0]
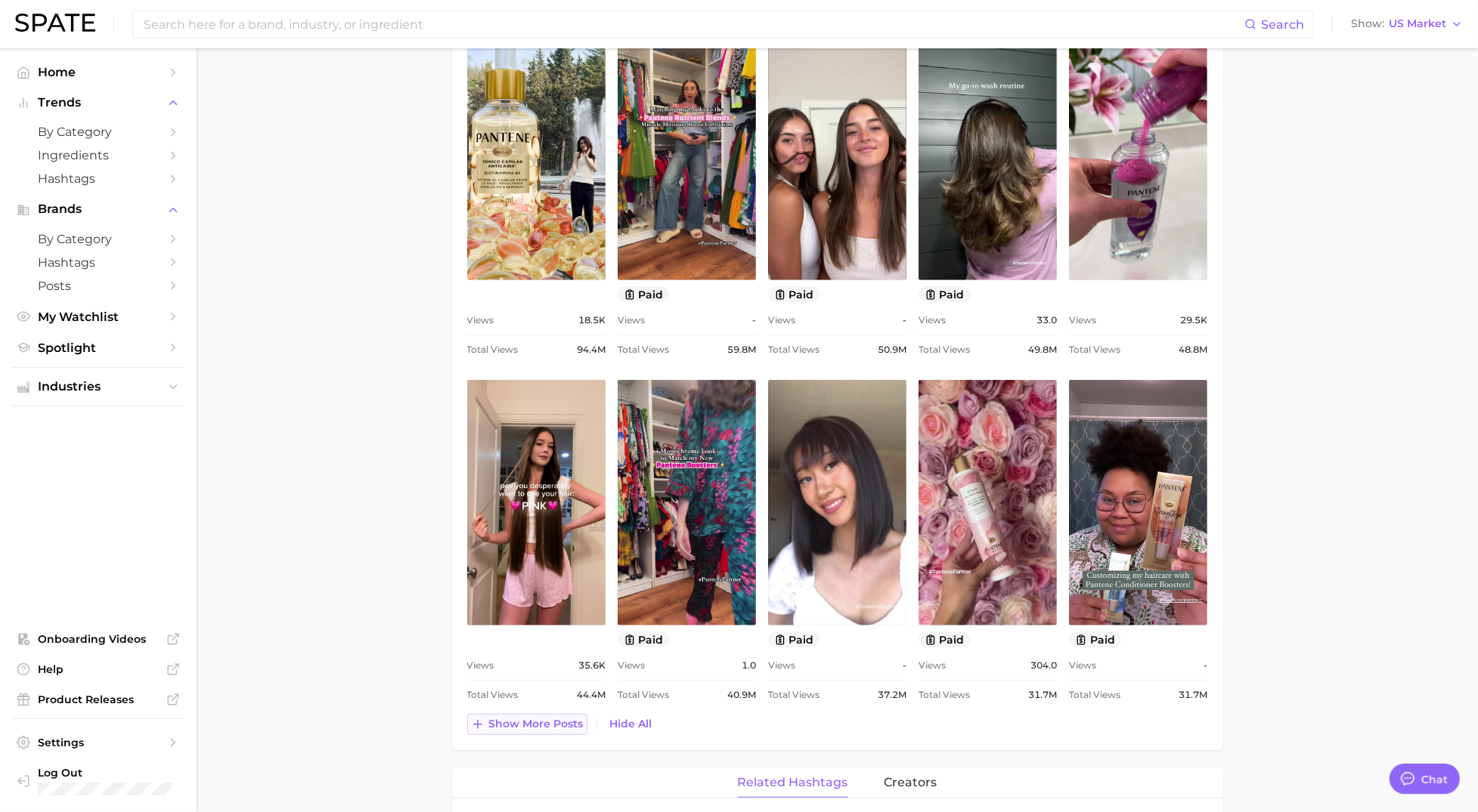
click at [547, 725] on span "Show more posts" at bounding box center [537, 724] width 95 height 13
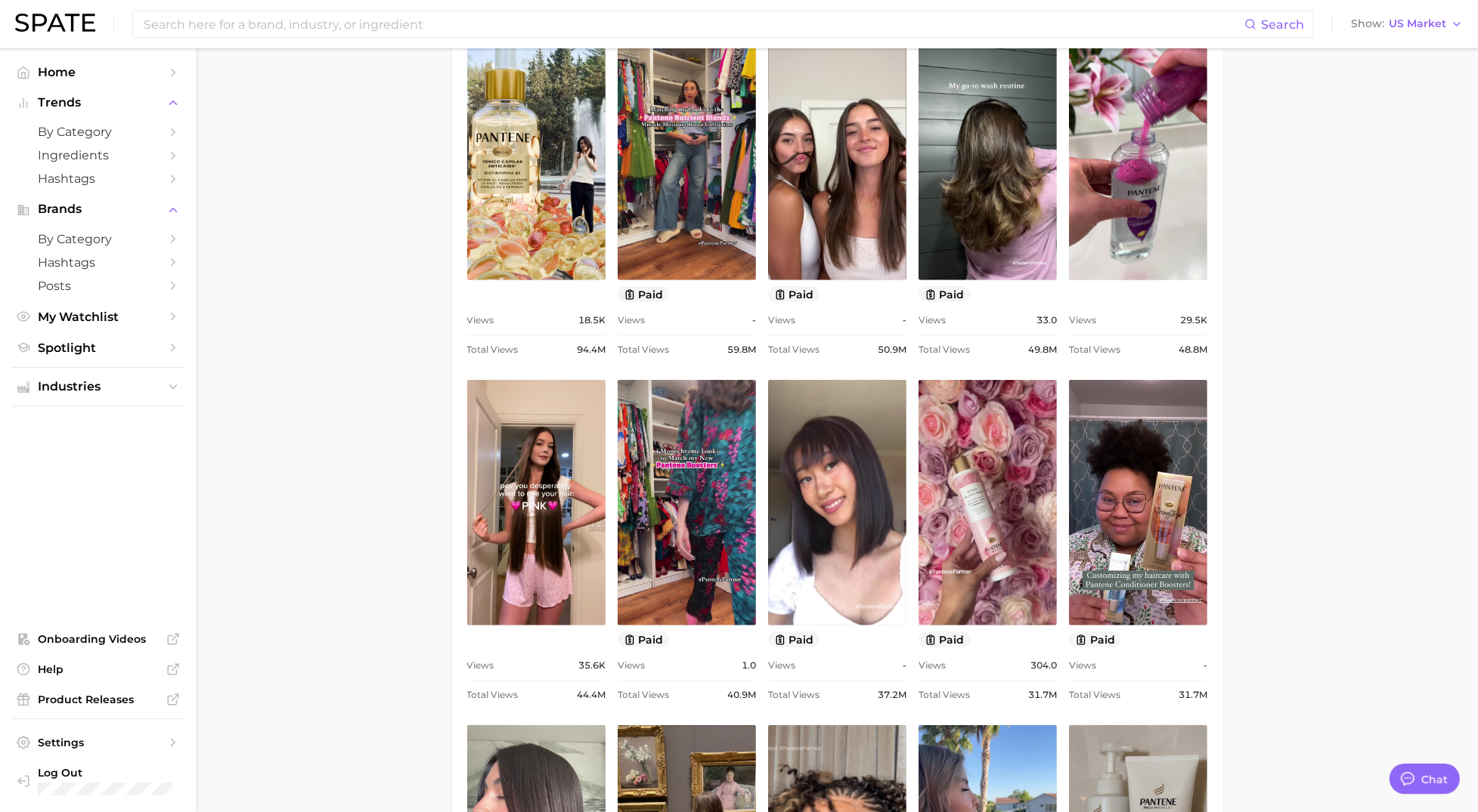
scroll to position [0, 0]
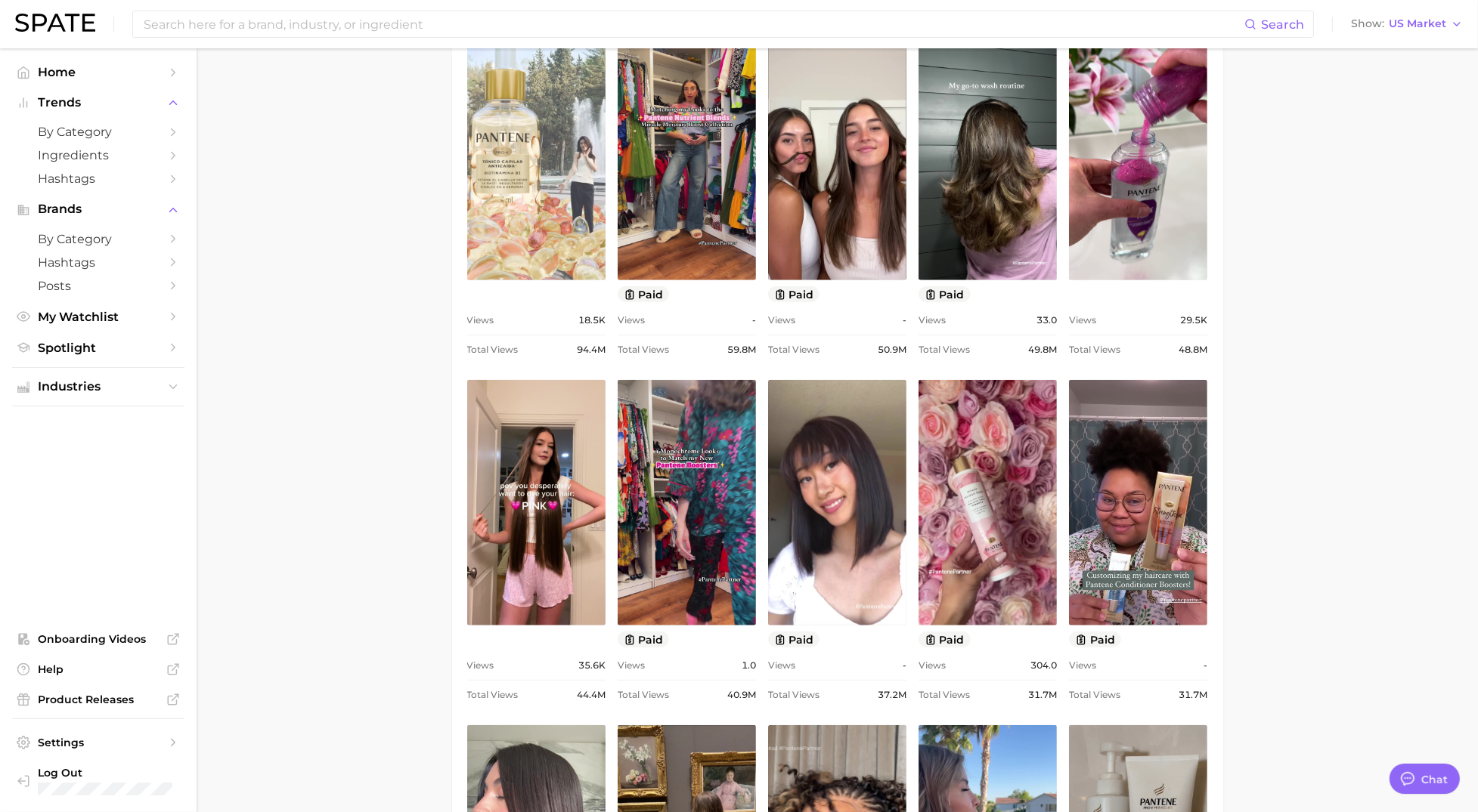
click at [514, 182] on link "view post on TikTok" at bounding box center [537, 157] width 139 height 245
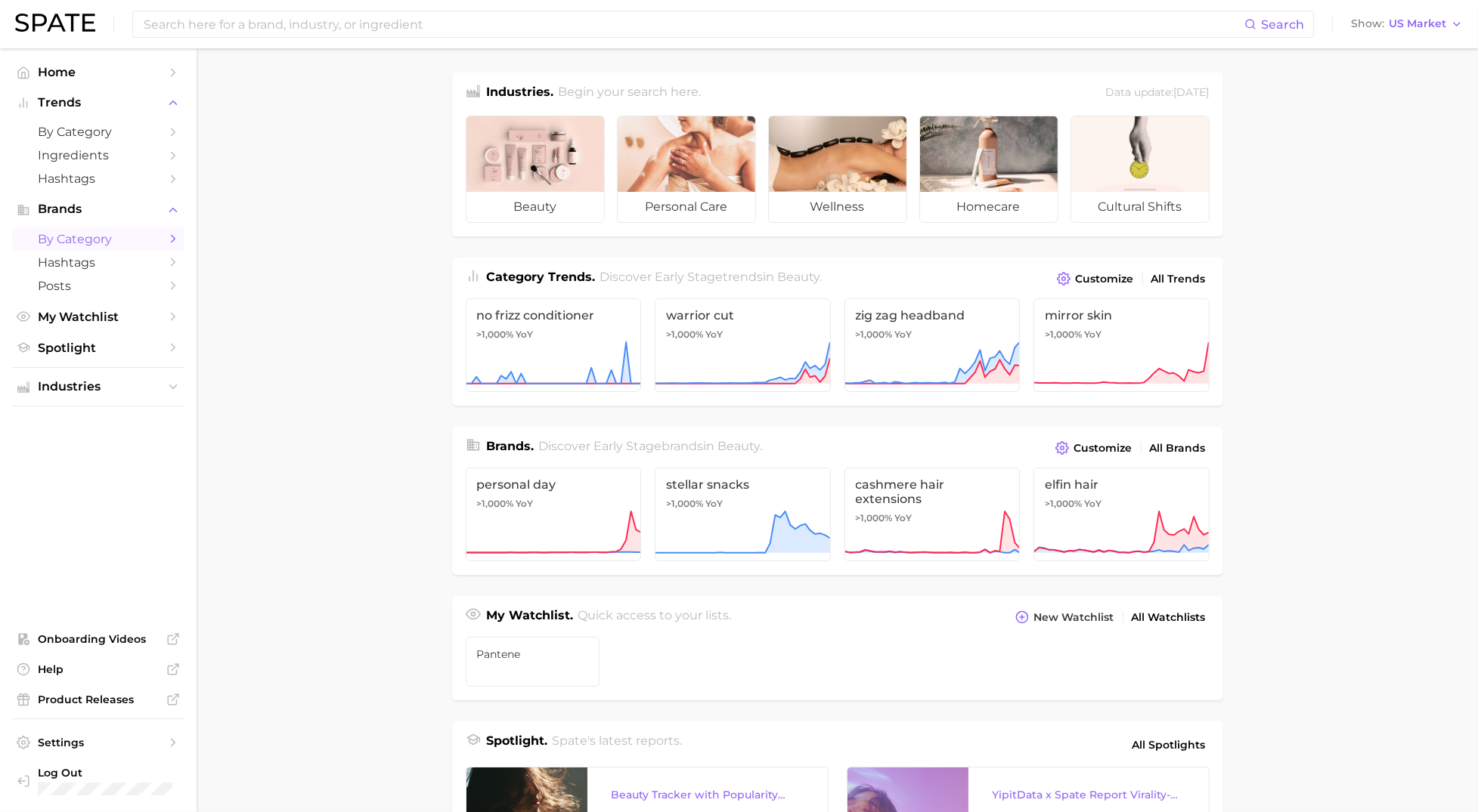
click at [103, 246] on span "by Category" at bounding box center [98, 239] width 121 height 15
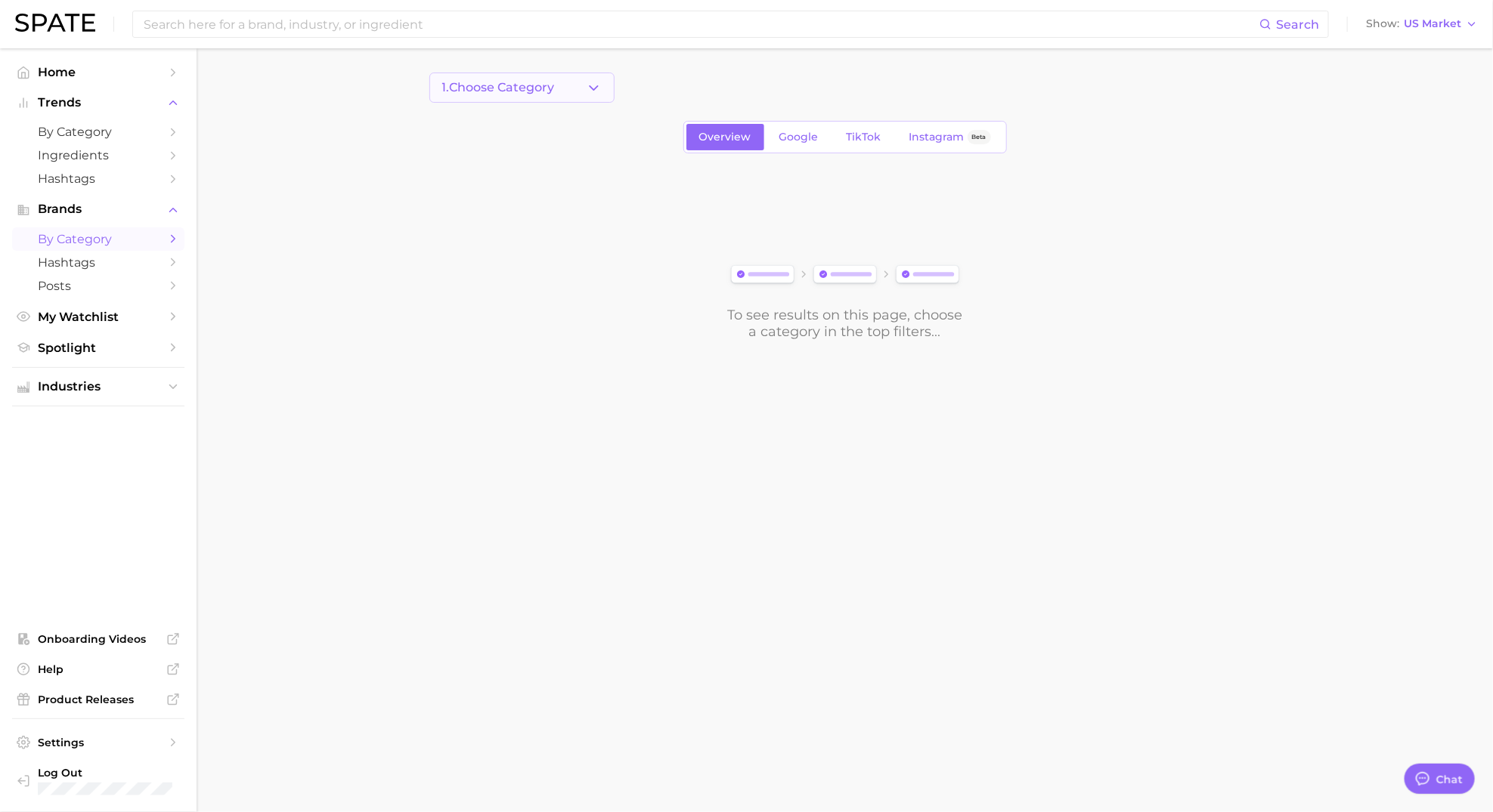
click at [601, 93] on button "1. Choose Category" at bounding box center [521, 88] width 185 height 30
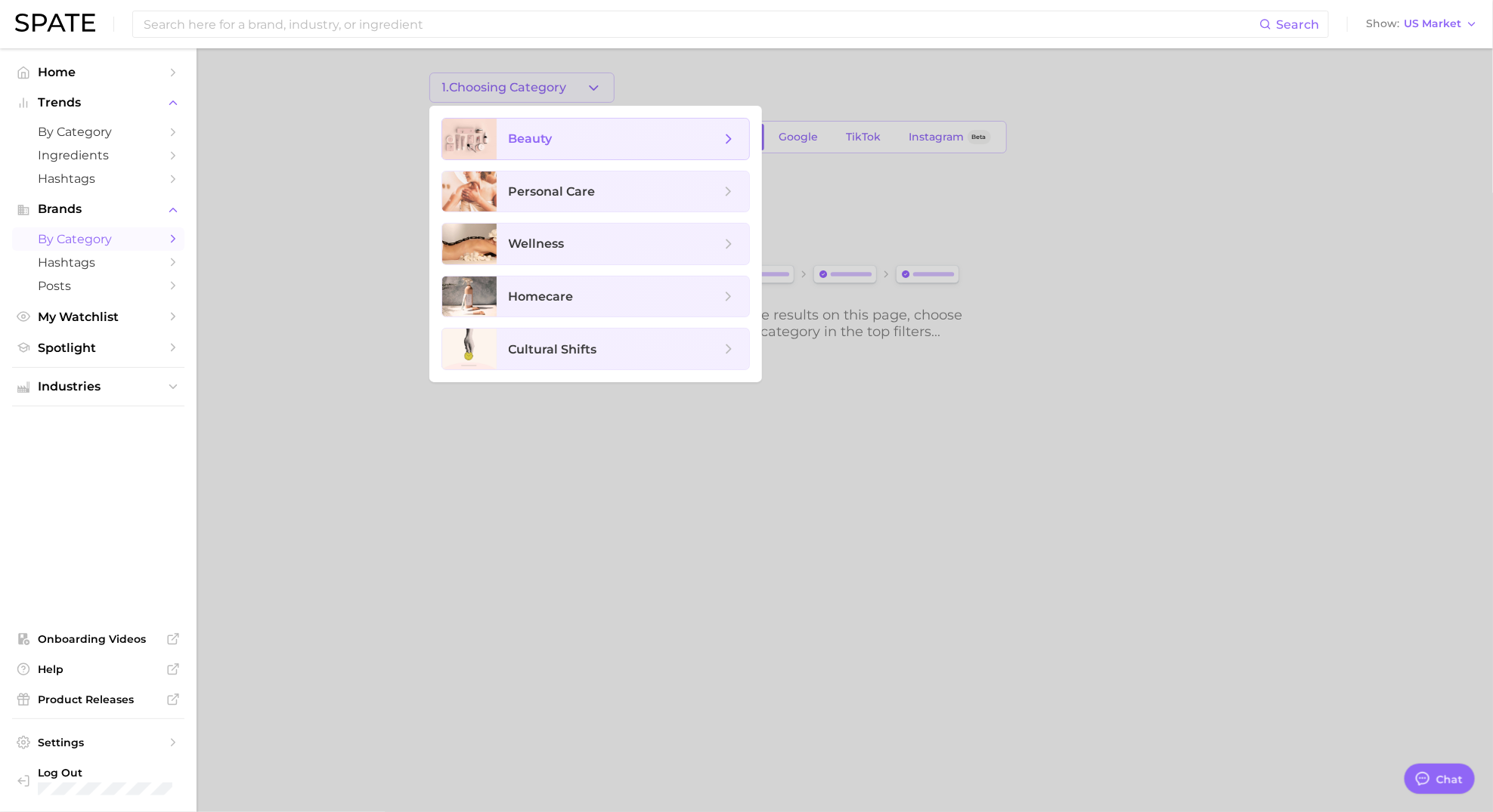
click at [530, 154] on span "beauty" at bounding box center [622, 139] width 253 height 41
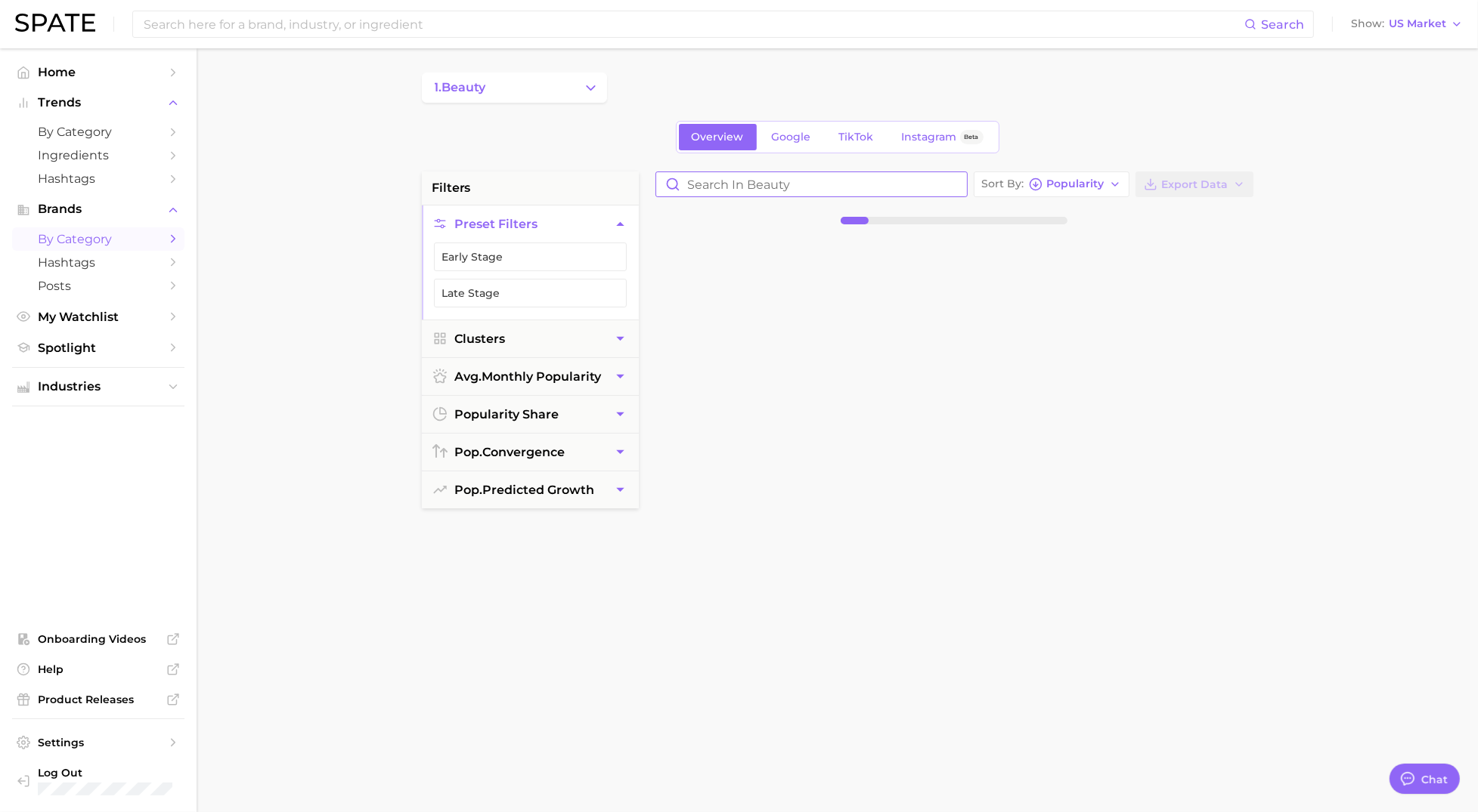
click at [693, 191] on input "Search in beauty" at bounding box center [812, 184] width 310 height 25
type input "pantene"
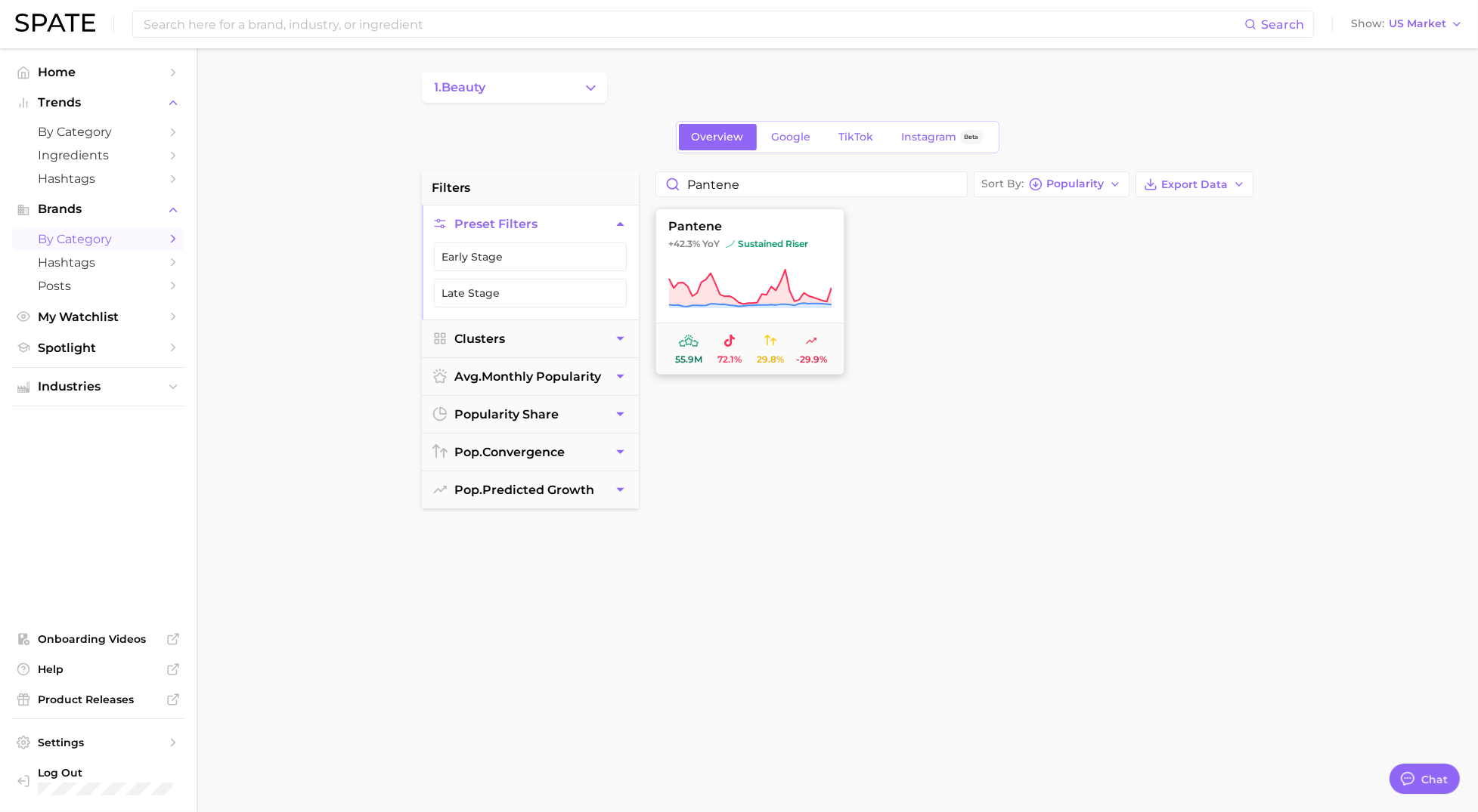
click at [744, 304] on icon at bounding box center [749, 288] width 162 height 37
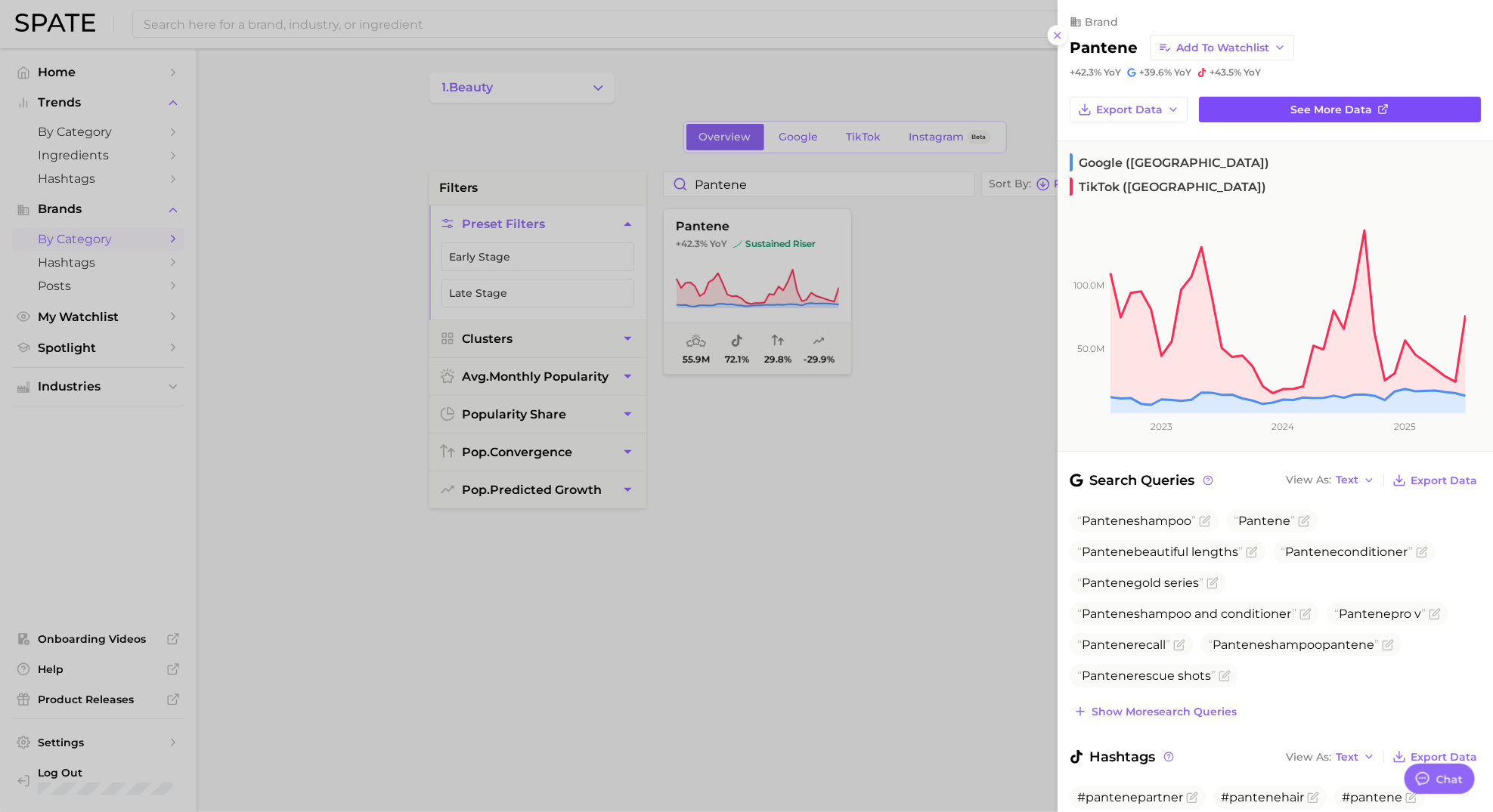
click at [1338, 109] on span "See more data" at bounding box center [1331, 109] width 81 height 13
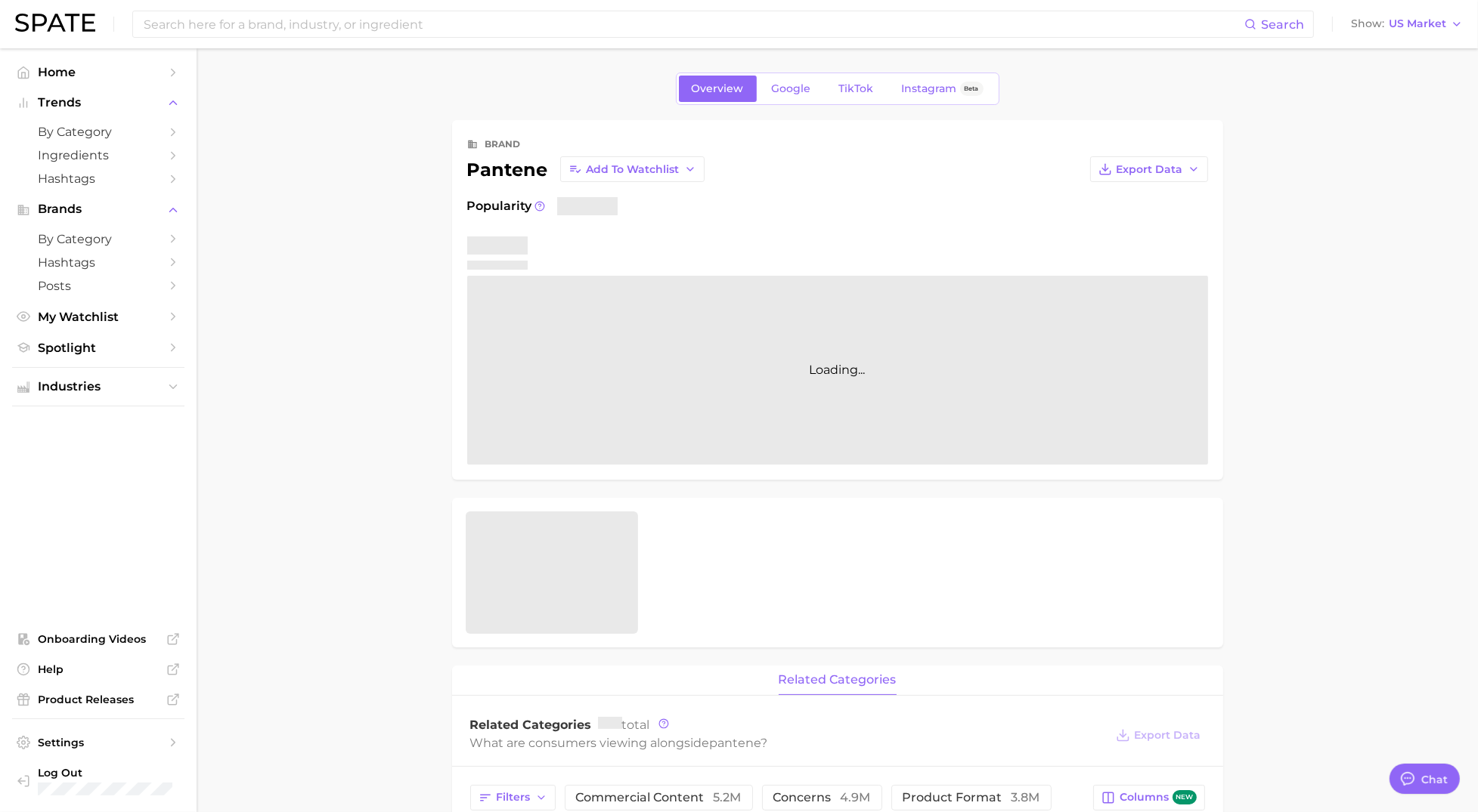
type textarea "x"
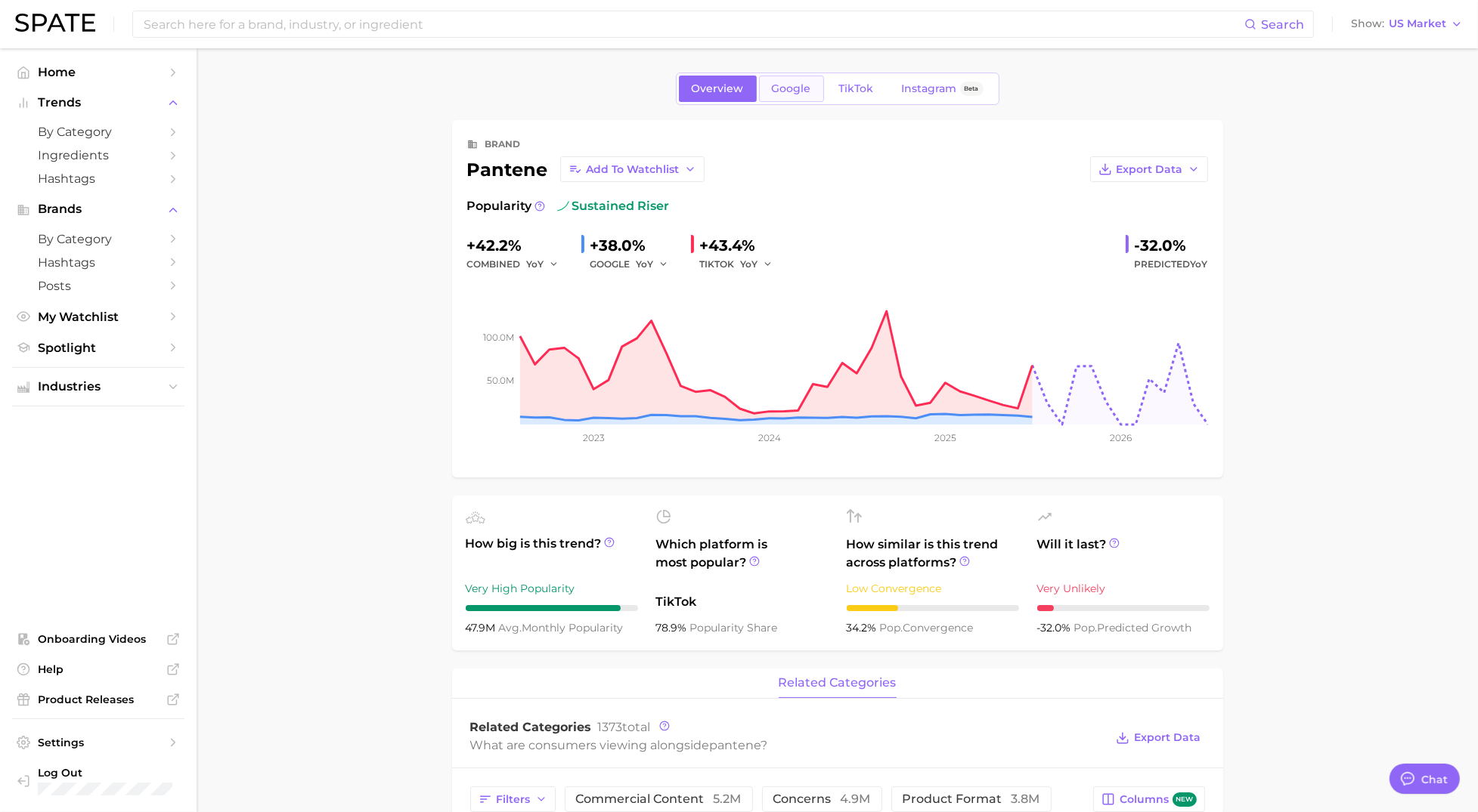
click at [798, 95] on link "Google" at bounding box center [791, 88] width 65 height 26
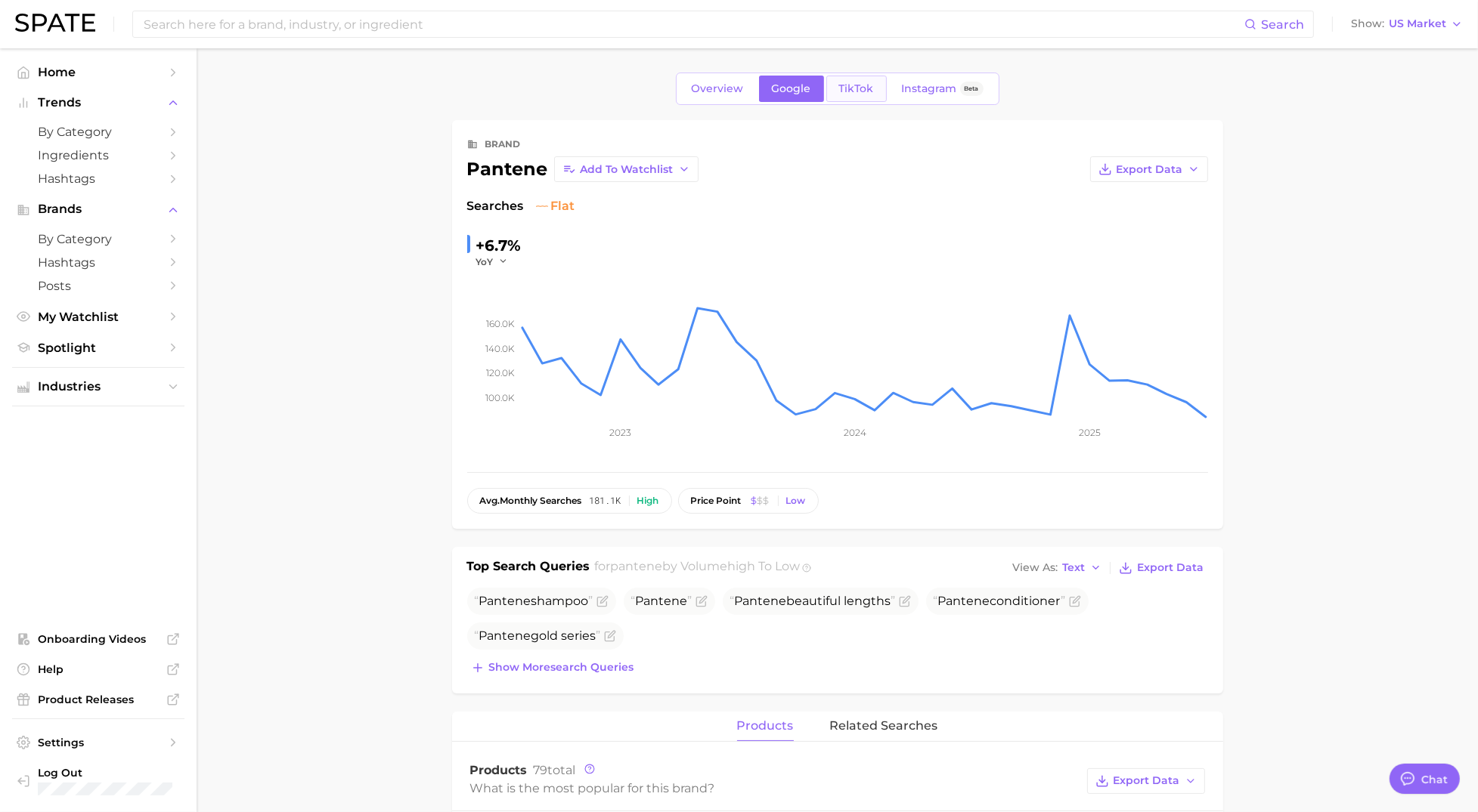
click at [853, 93] on span "TikTok" at bounding box center [856, 88] width 35 height 13
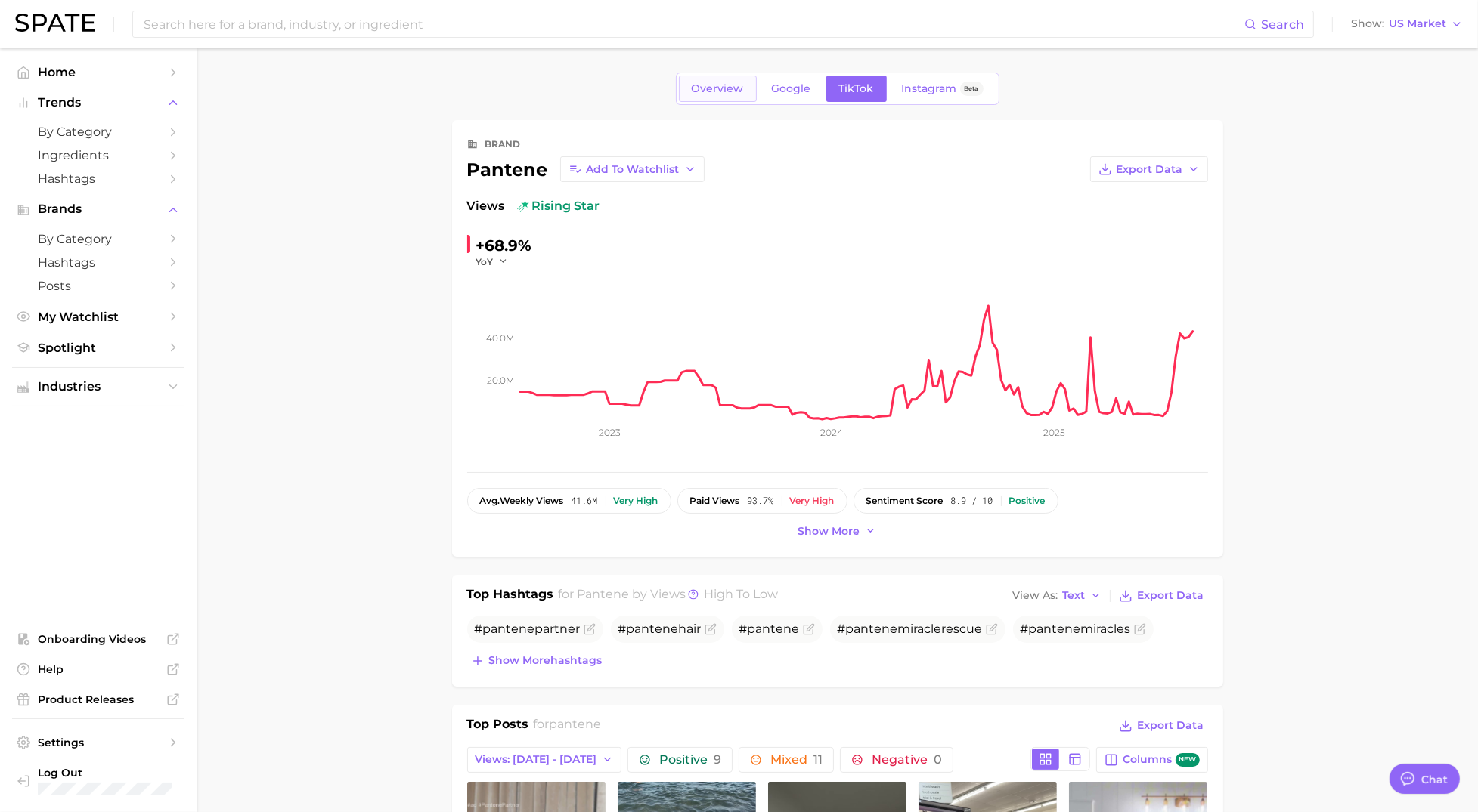
click at [718, 87] on span "Overview" at bounding box center [718, 88] width 52 height 13
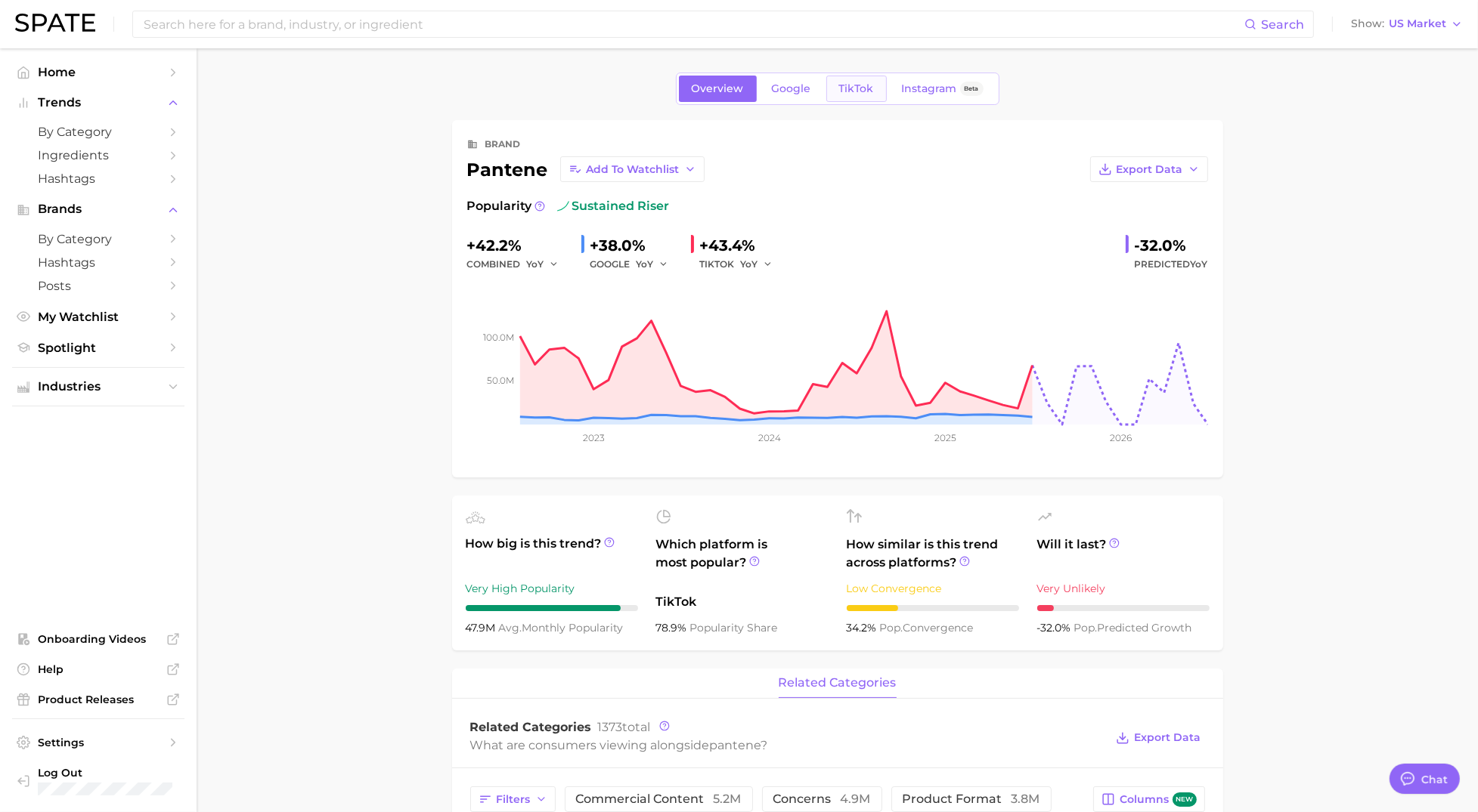
click at [847, 89] on span "TikTok" at bounding box center [856, 88] width 35 height 13
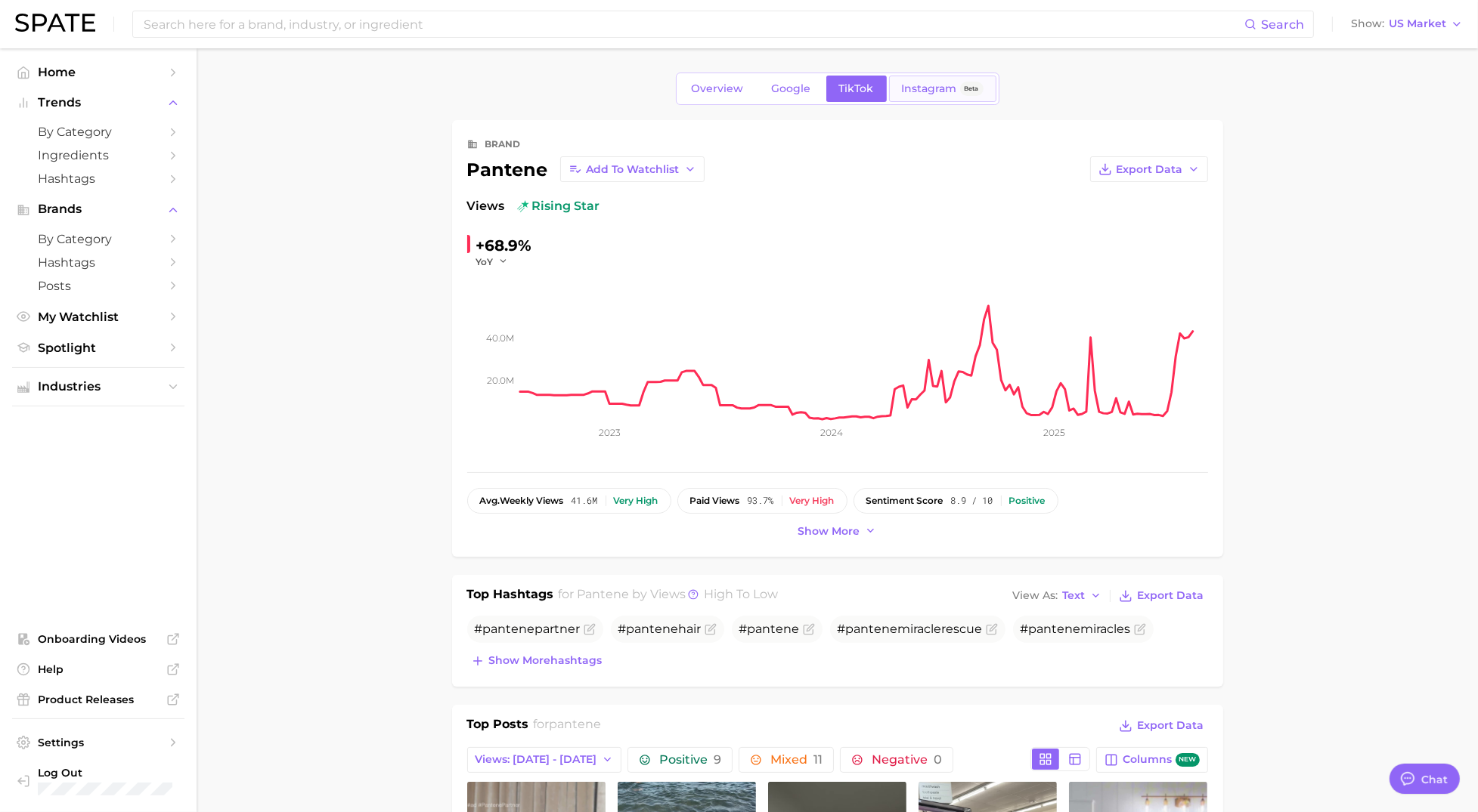
click at [920, 92] on span "Instagram" at bounding box center [929, 88] width 55 height 13
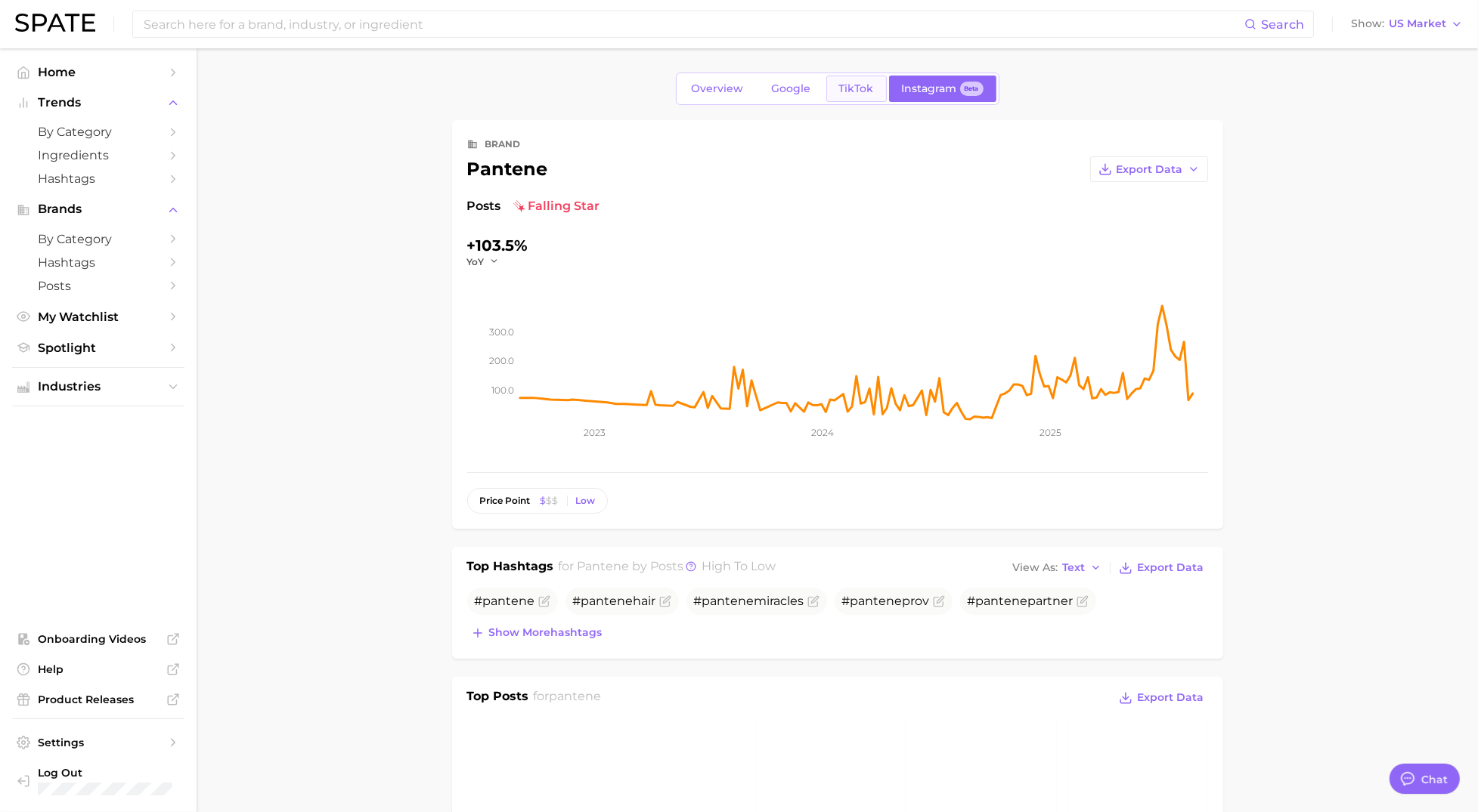
click at [847, 86] on span "TikTok" at bounding box center [856, 88] width 35 height 13
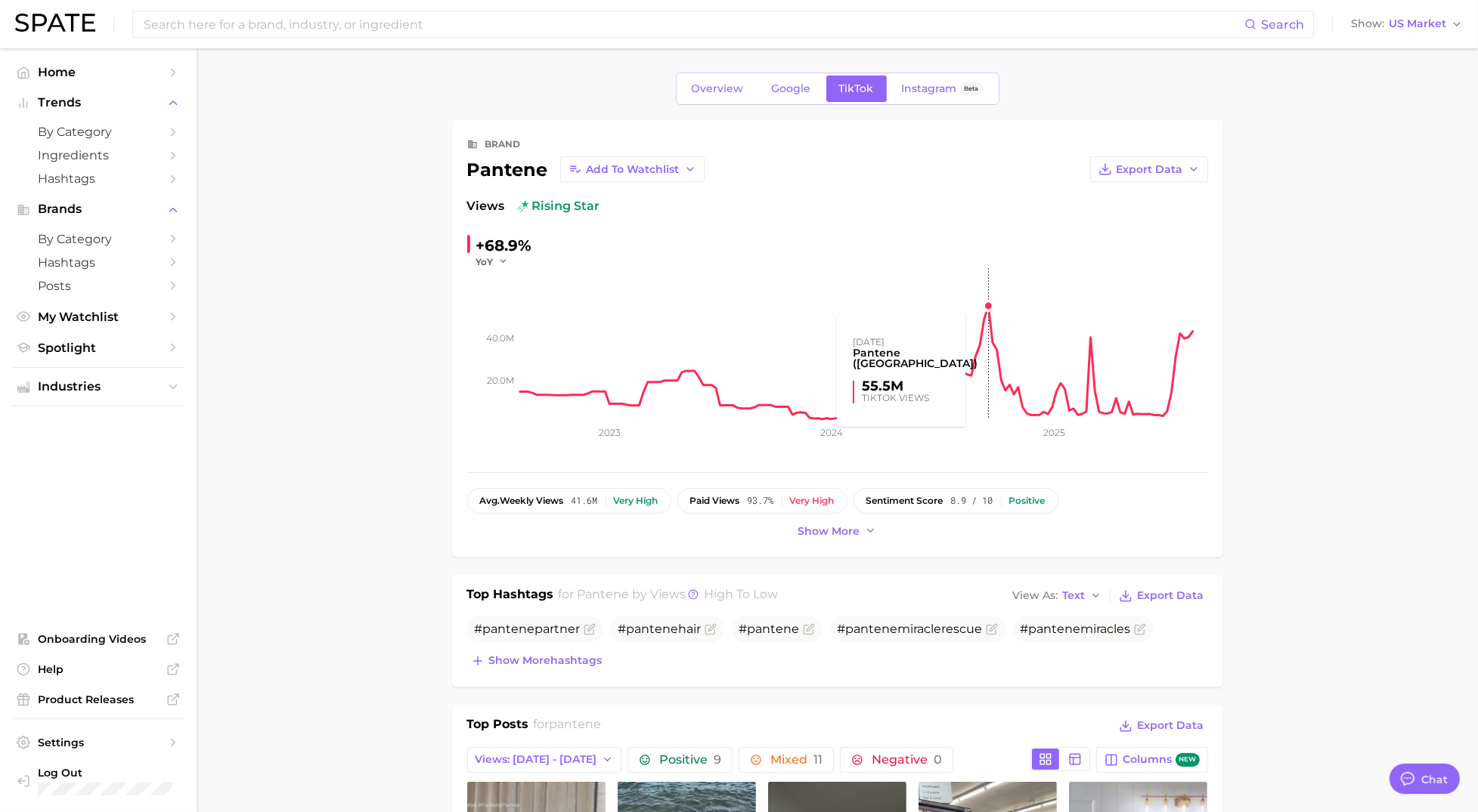
click at [990, 308] on rect at bounding box center [865, 344] width 688 height 151
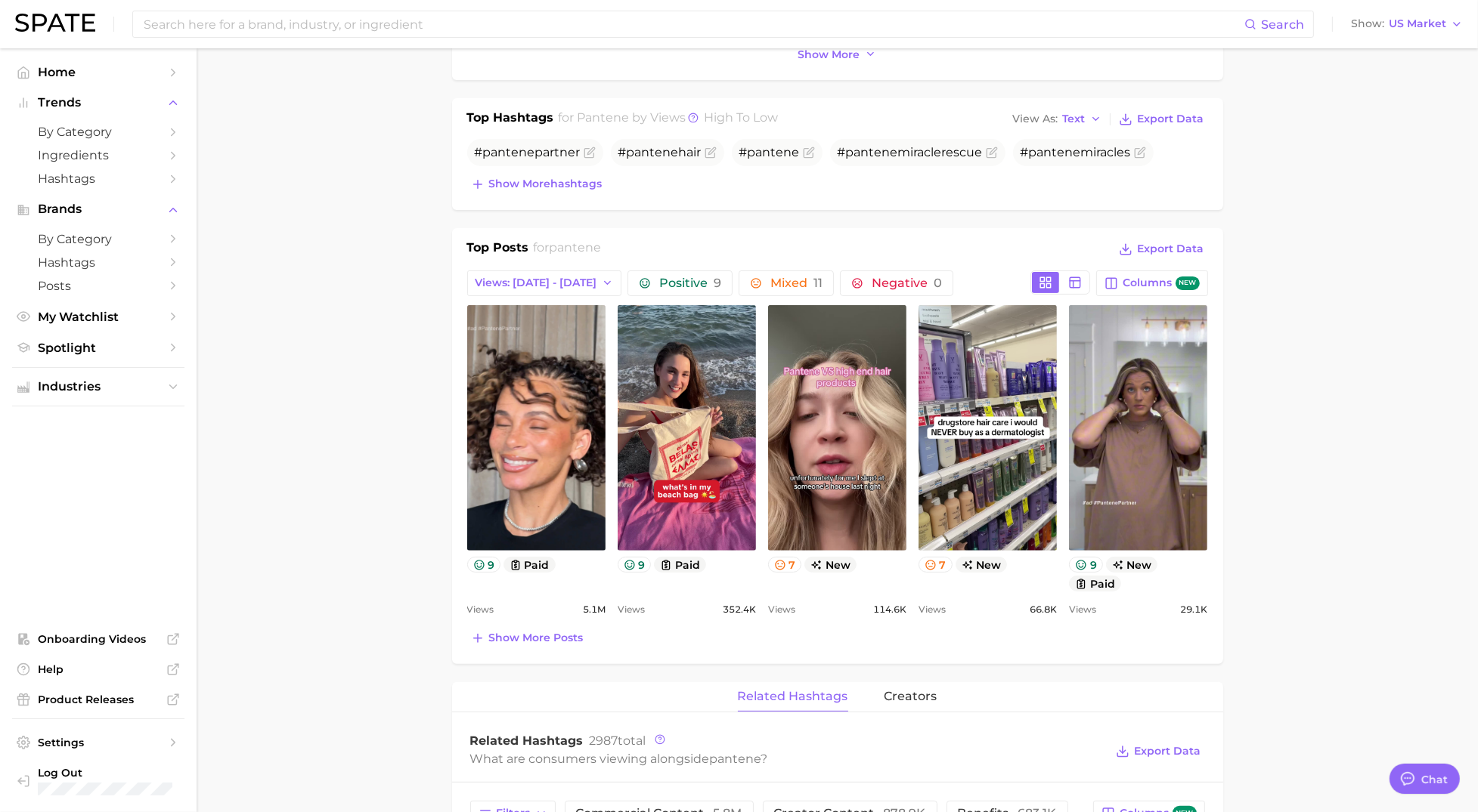
scroll to position [479, 0]
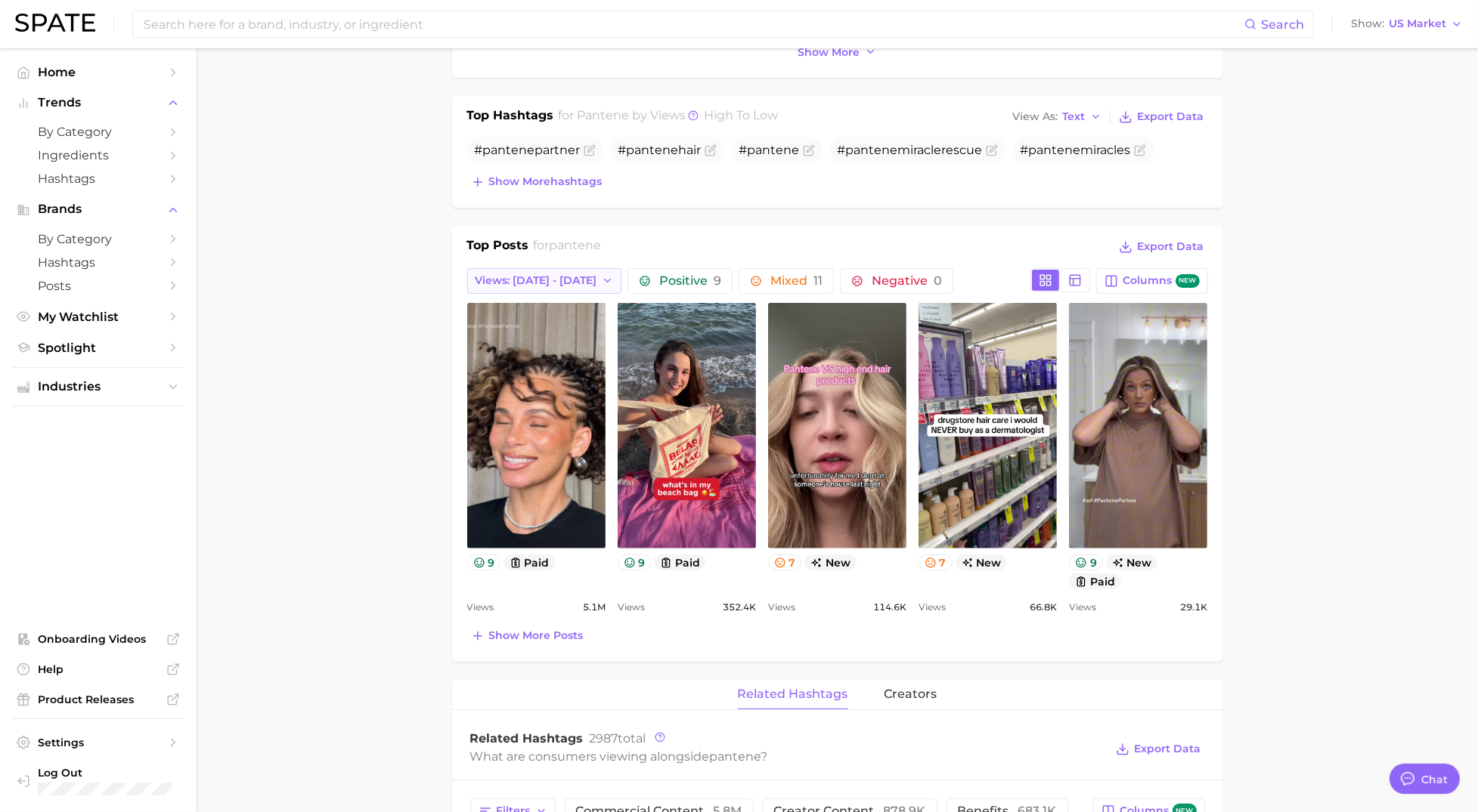
click at [602, 276] on icon "button" at bounding box center [607, 280] width 12 height 12
click at [463, 364] on span "Total Views" at bounding box center [494, 363] width 62 height 13
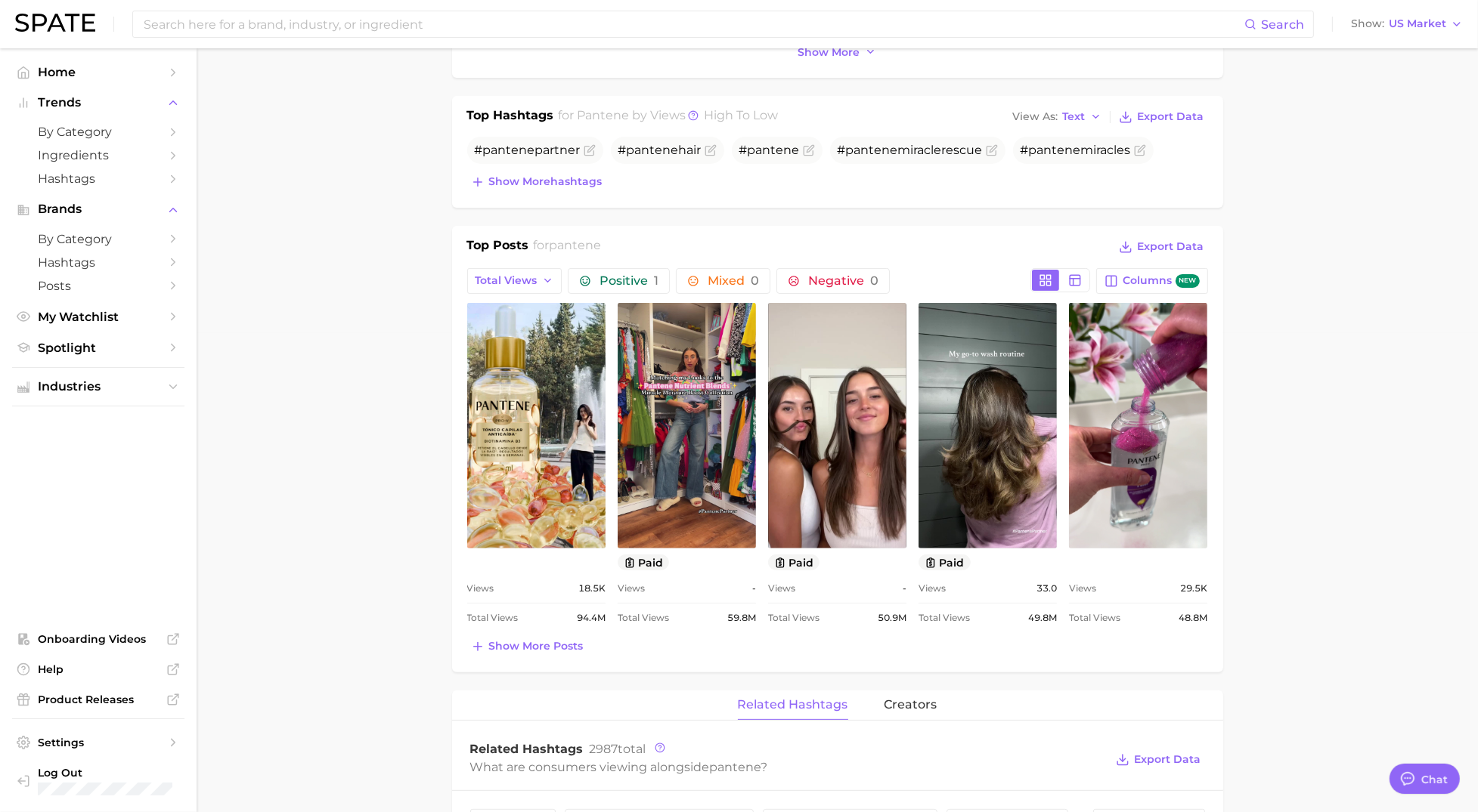
scroll to position [0, 0]
click at [538, 648] on span "Show more posts" at bounding box center [537, 647] width 95 height 13
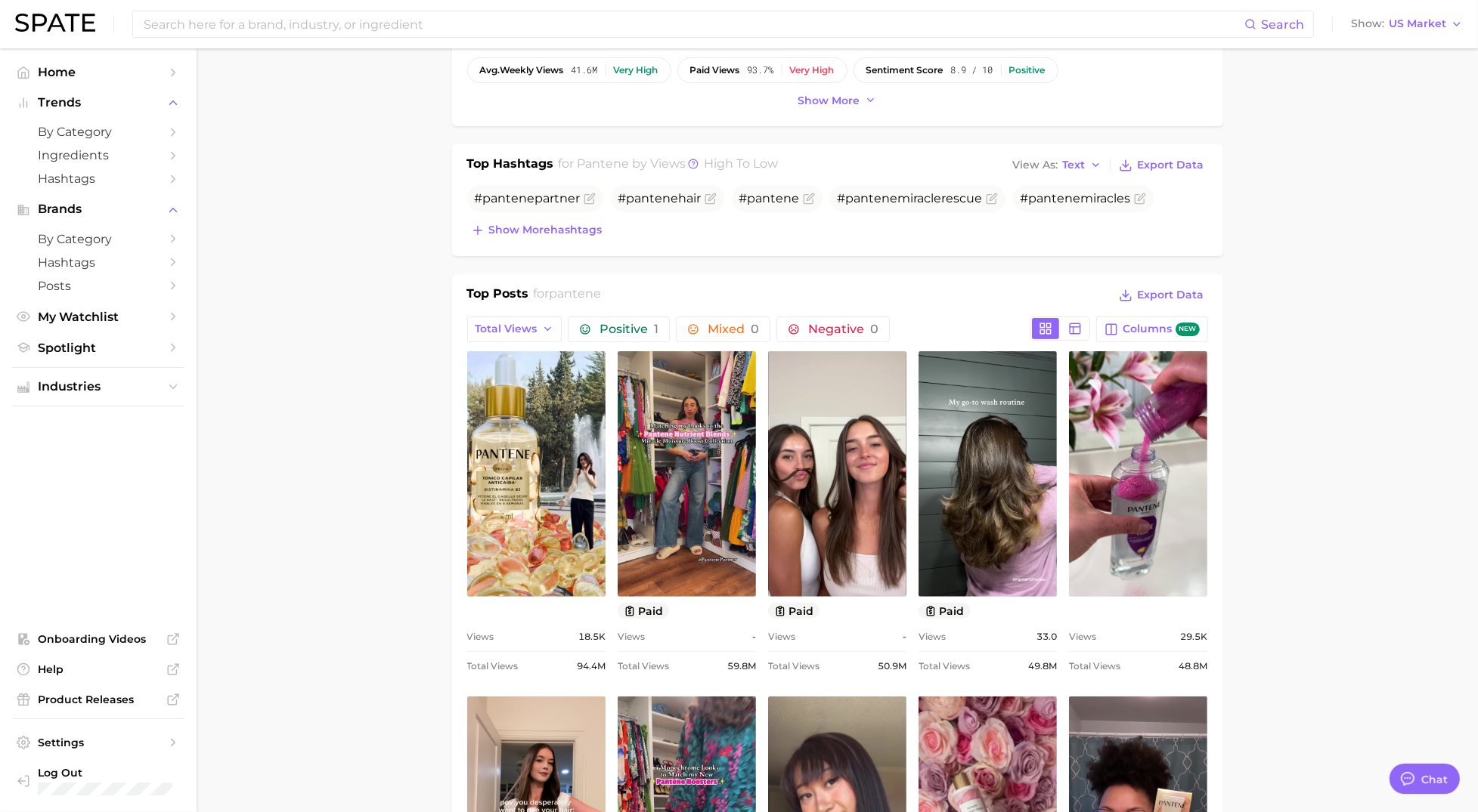
scroll to position [426, 0]
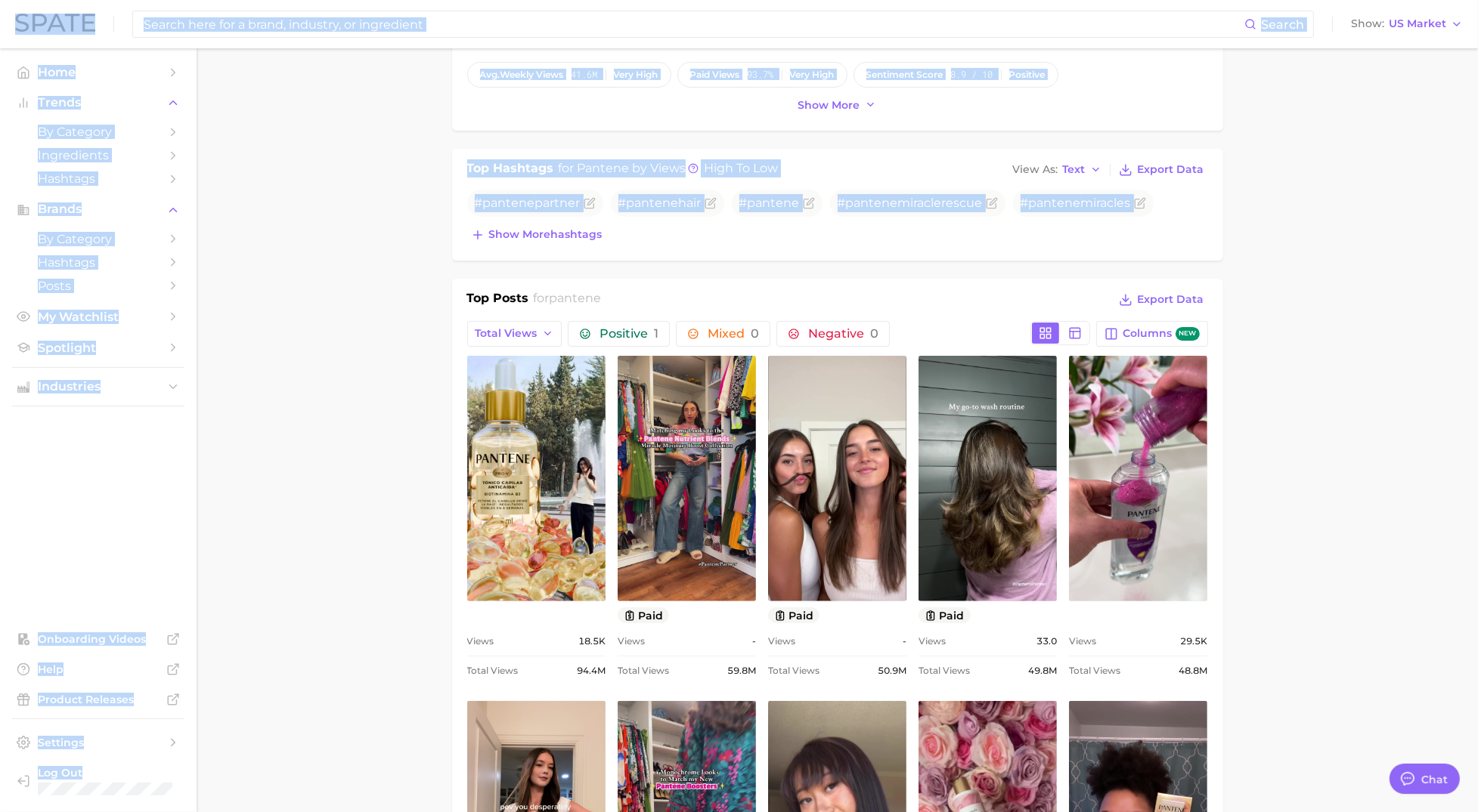
drag, startPoint x: 1477, startPoint y: 227, endPoint x: 1480, endPoint y: 206, distance: 21.2
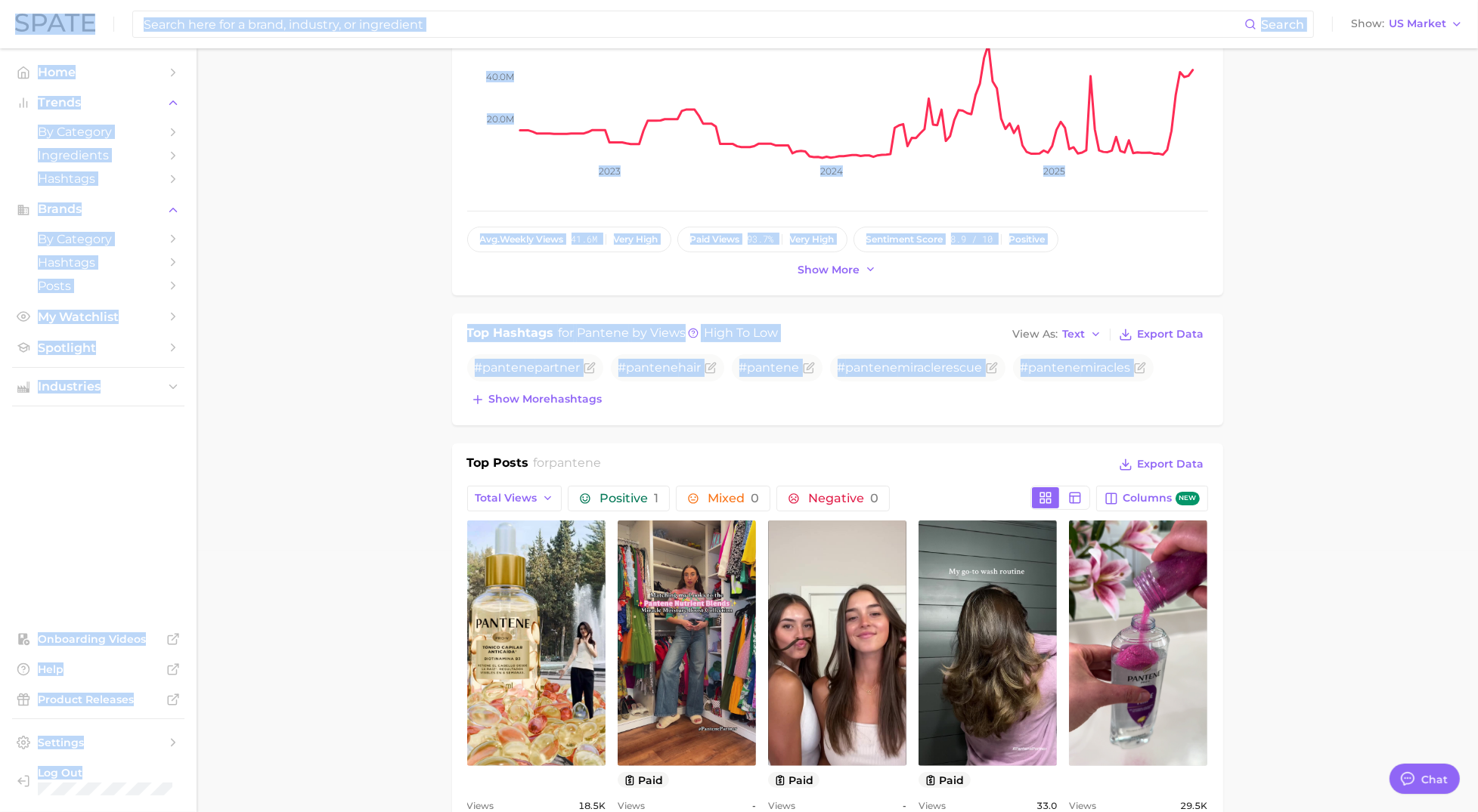
scroll to position [0, 0]
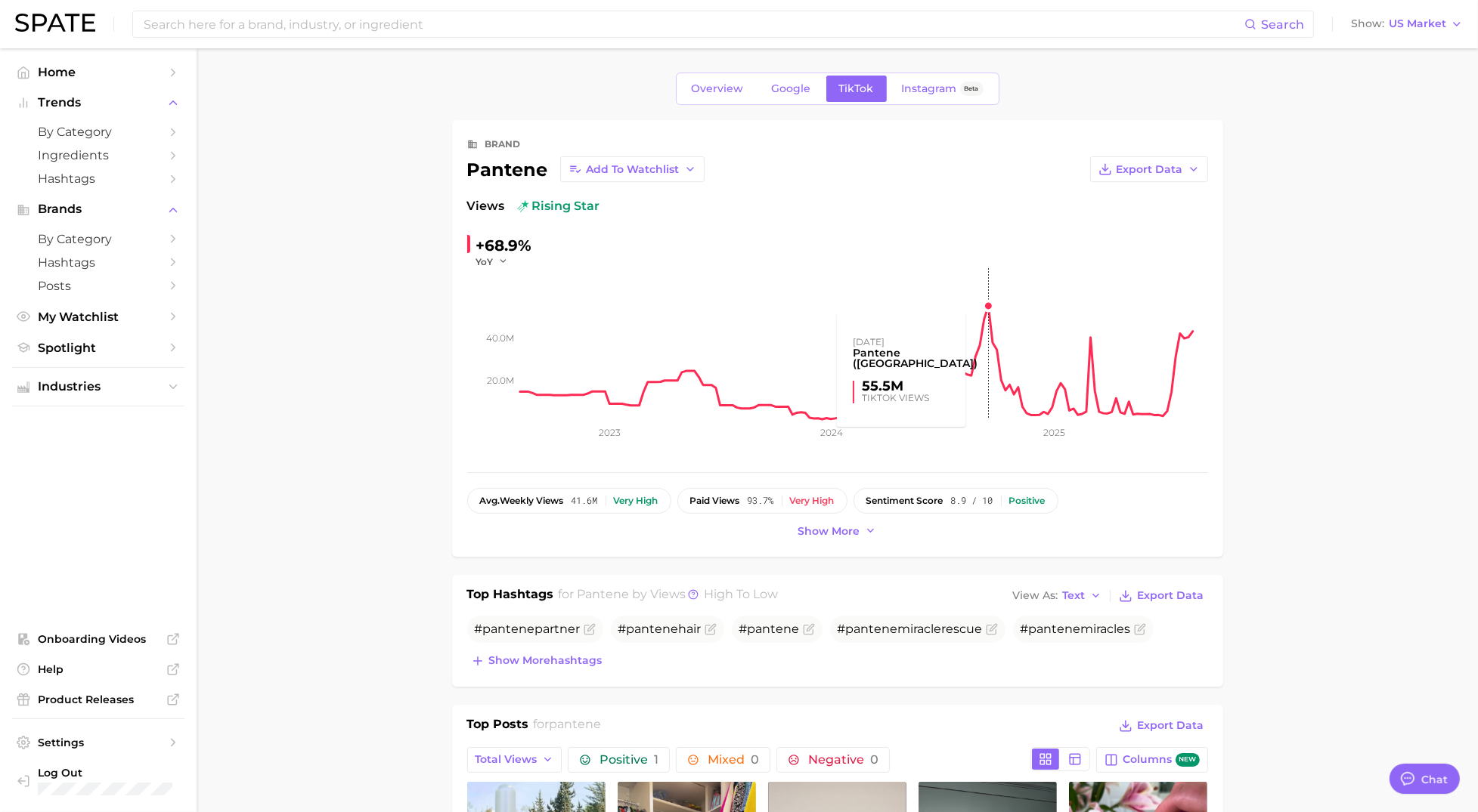
click at [984, 303] on rect at bounding box center [865, 344] width 688 height 151
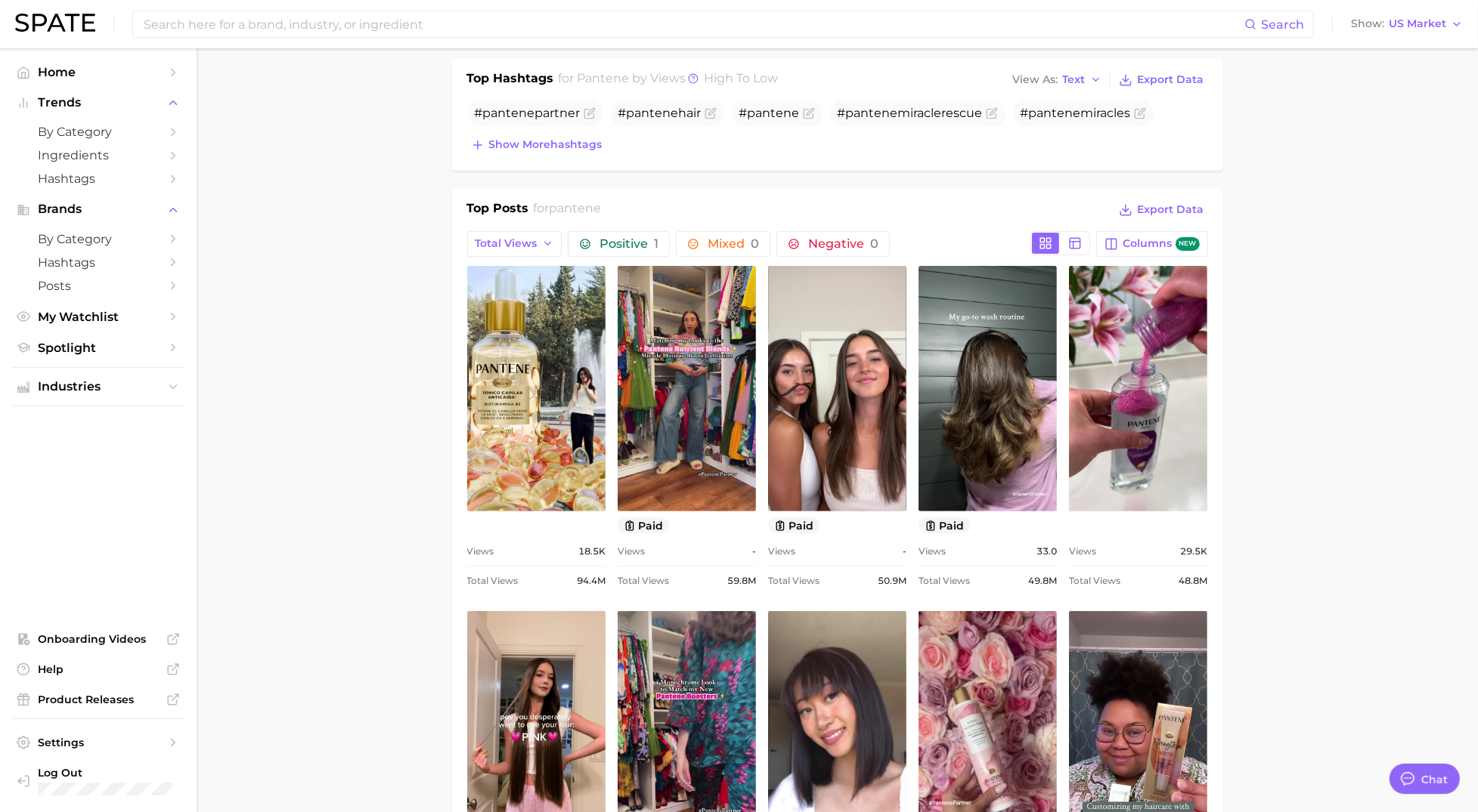
scroll to position [34, 0]
